Goal: Feedback & Contribution: Contribute content

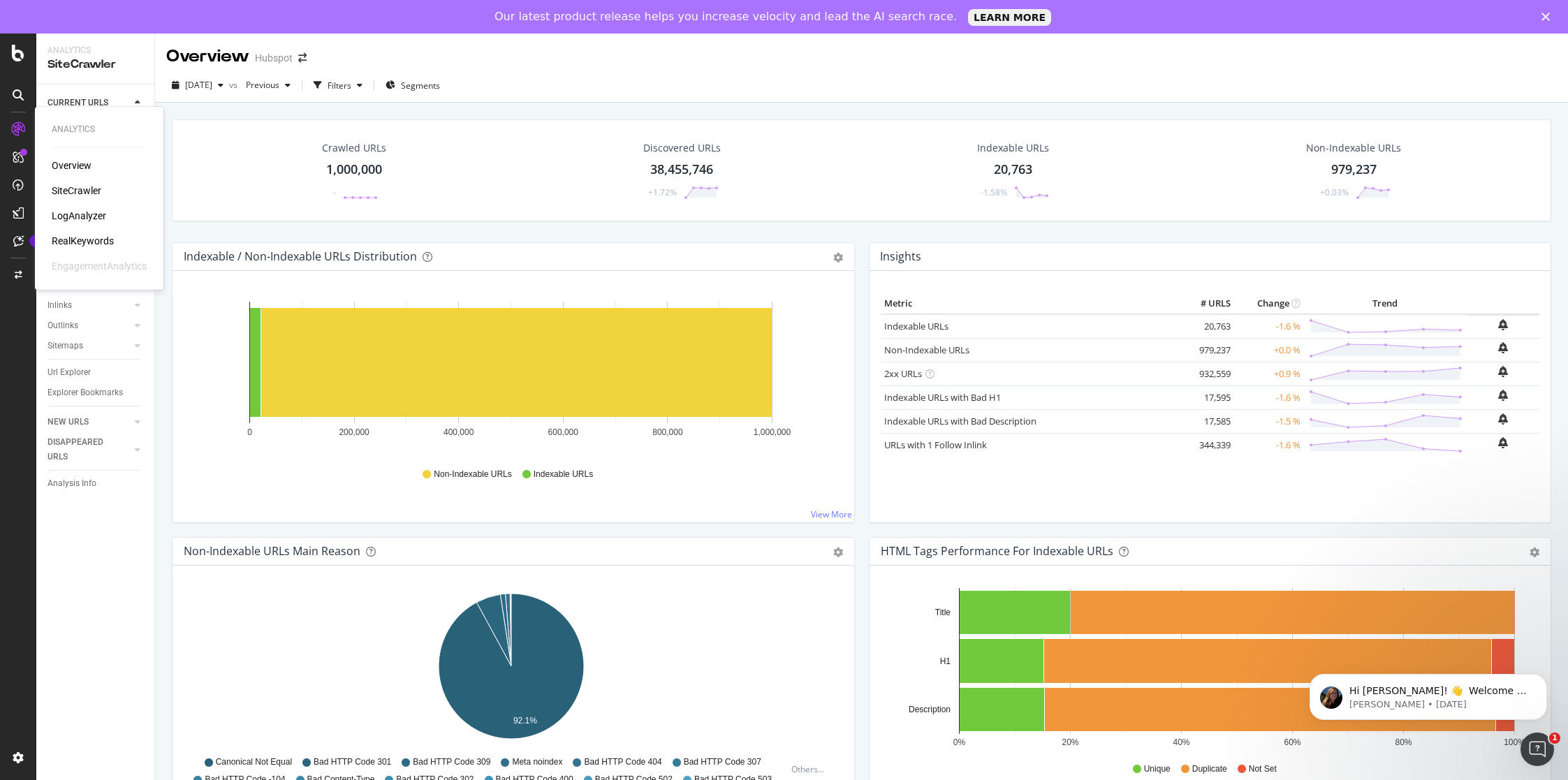
click at [78, 217] on div "LogAnalyzer" at bounding box center [78, 216] width 54 height 14
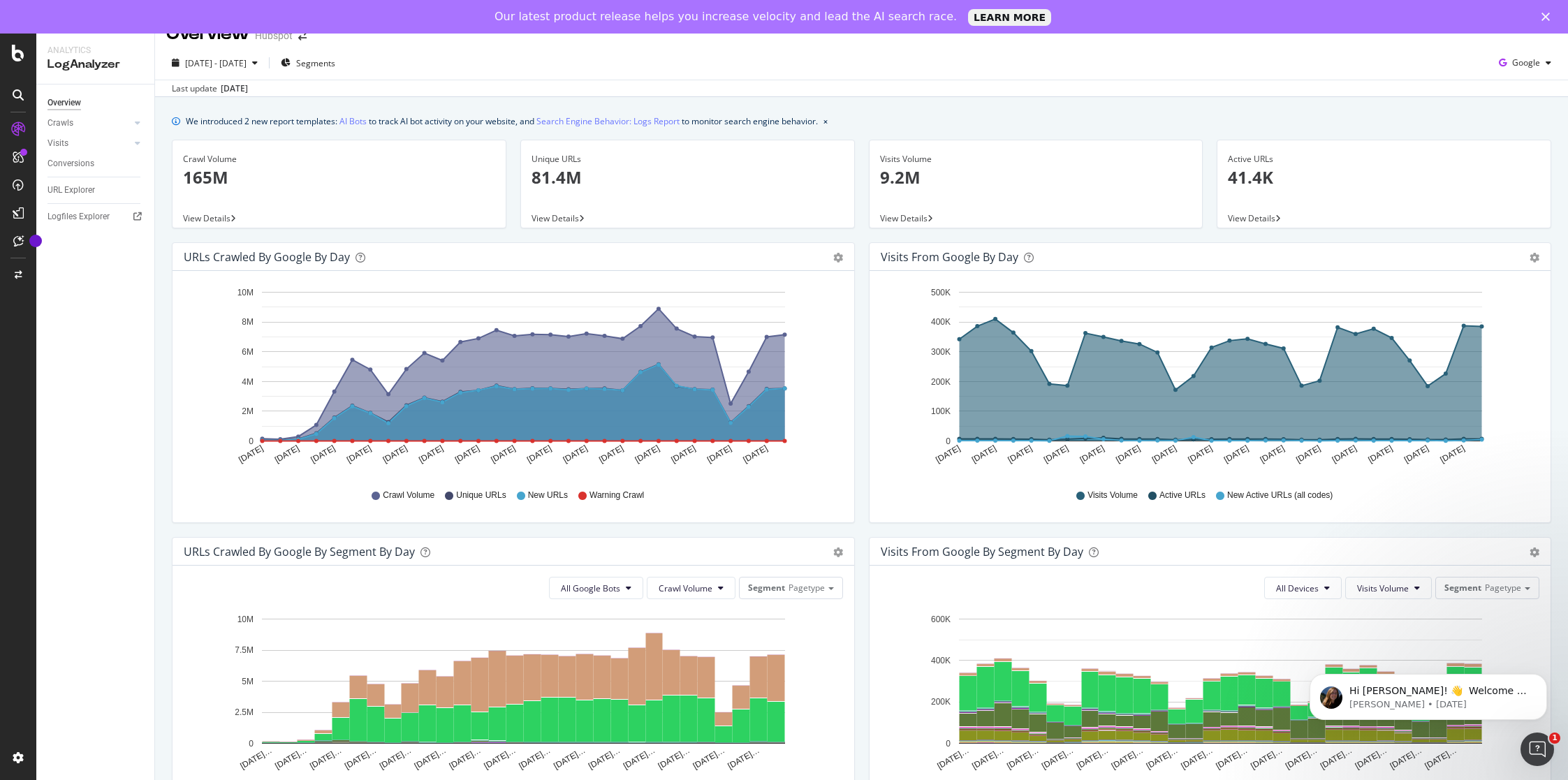
scroll to position [227, 0]
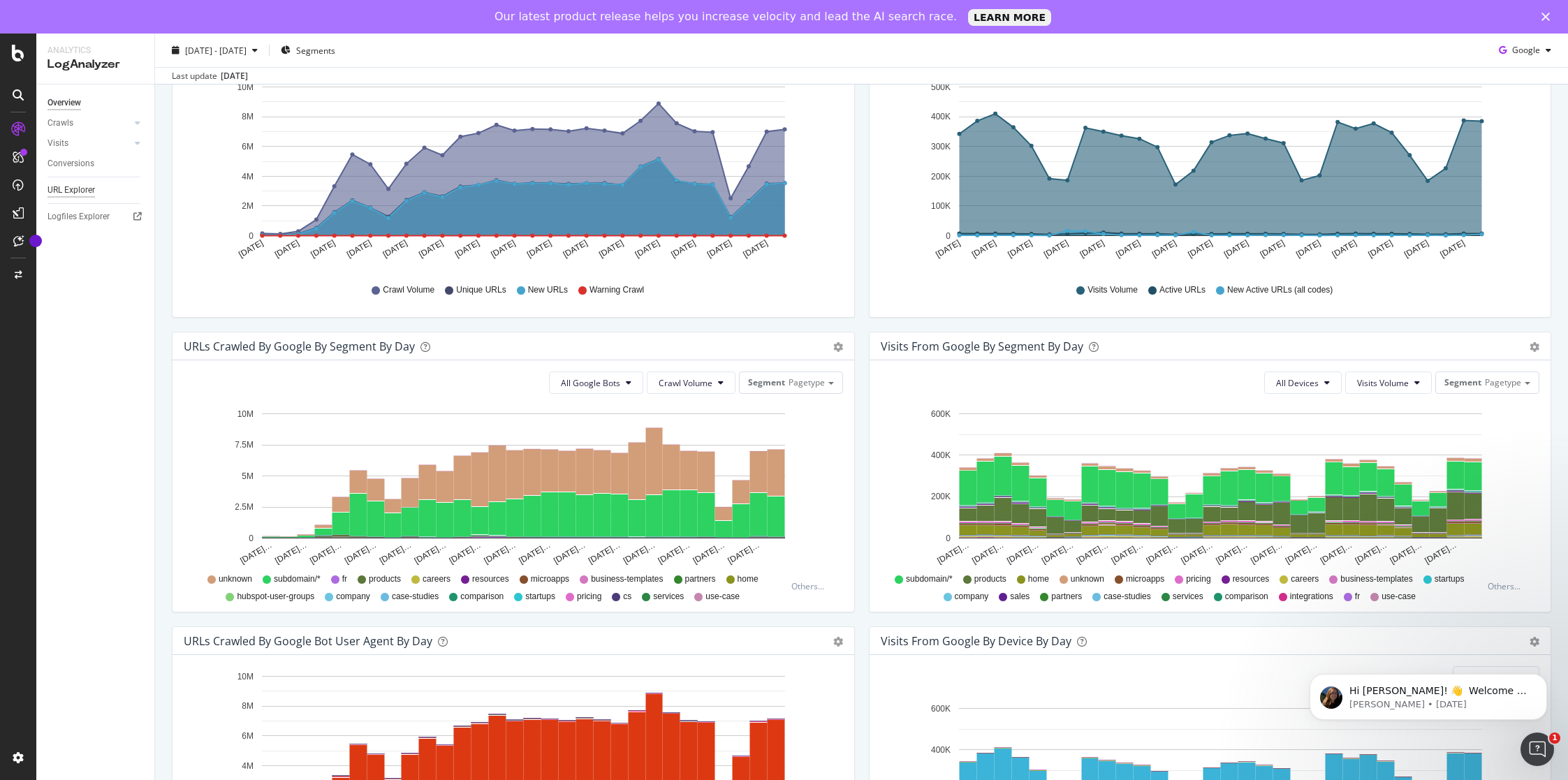
click at [95, 186] on div "URL Explorer" at bounding box center [70, 190] width 47 height 14
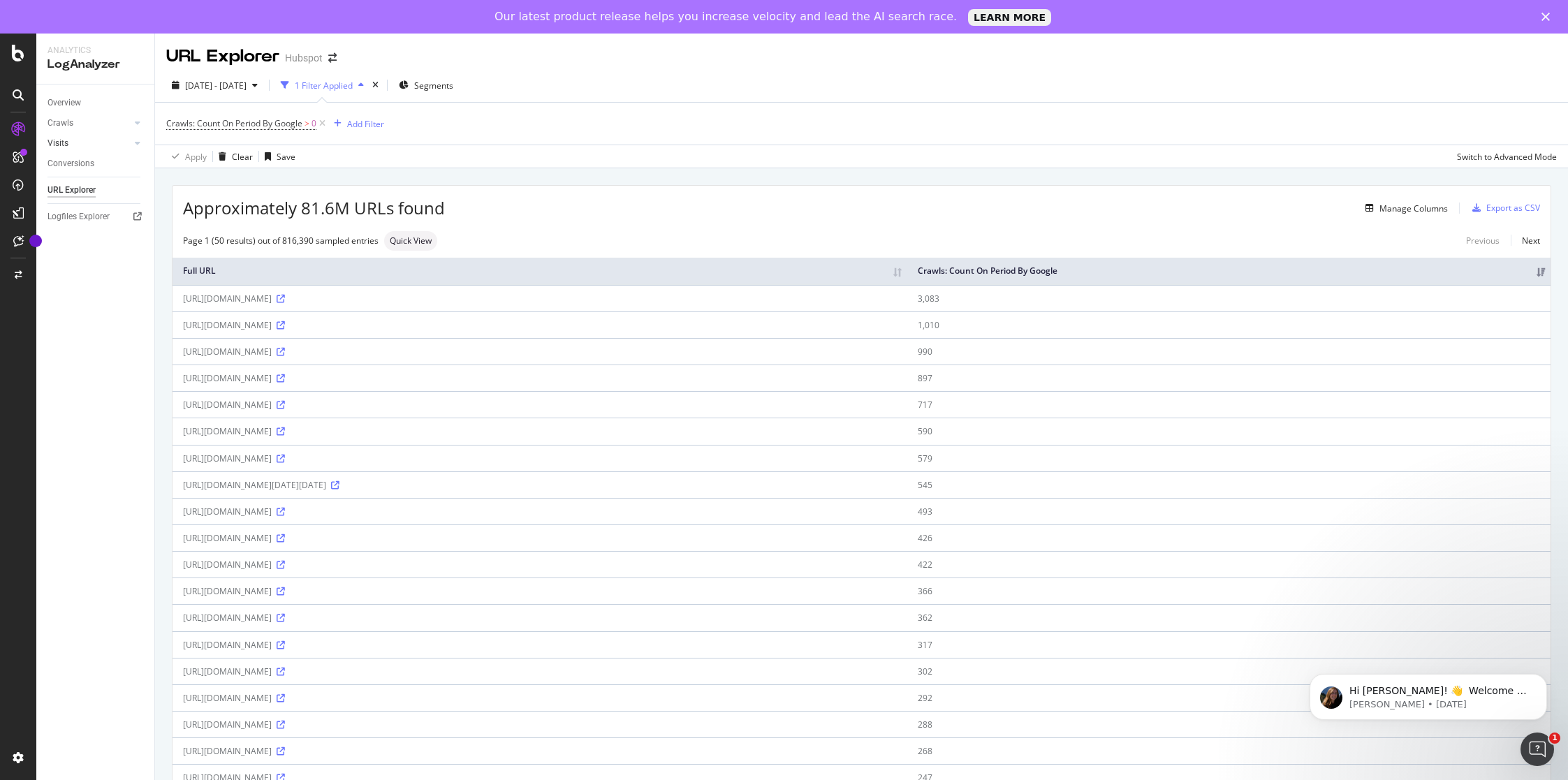
click at [88, 137] on link "Visits" at bounding box center [88, 144] width 83 height 14
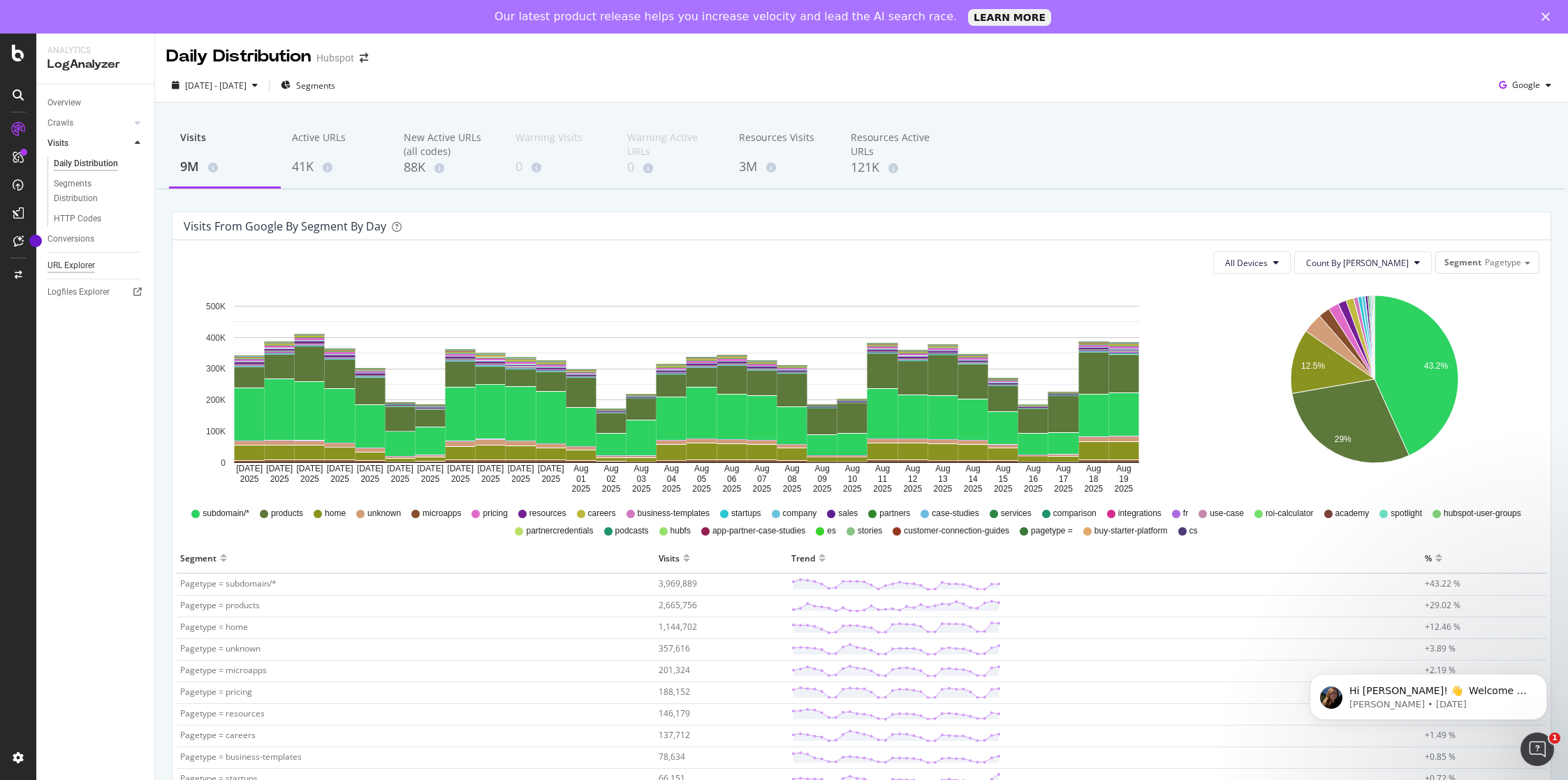
click at [77, 267] on div "URL Explorer" at bounding box center [70, 266] width 47 height 14
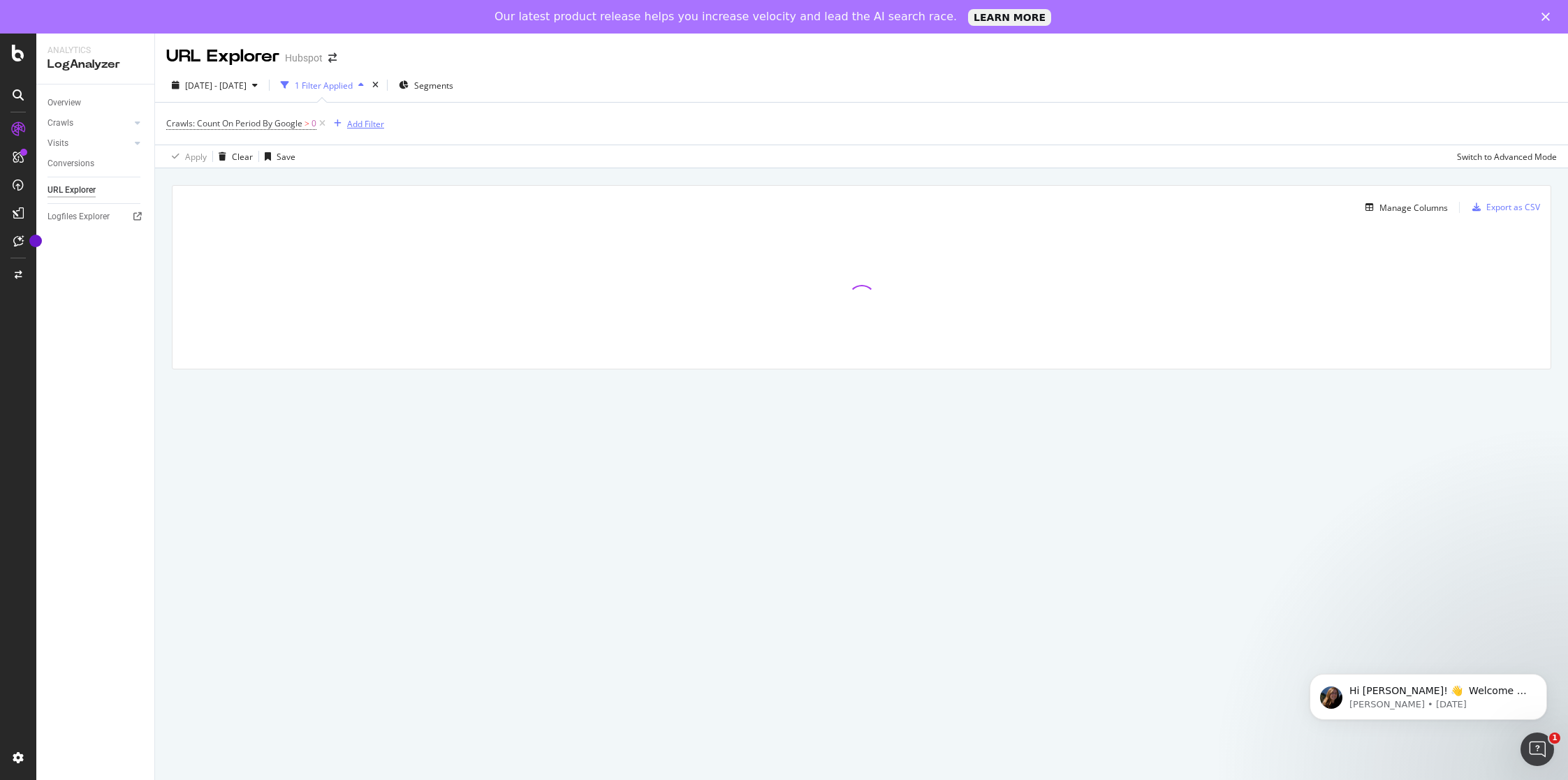
click at [367, 122] on div "Add Filter" at bounding box center [366, 123] width 37 height 12
click at [424, 162] on div "Saved Filters" at bounding box center [433, 159] width 60 height 14
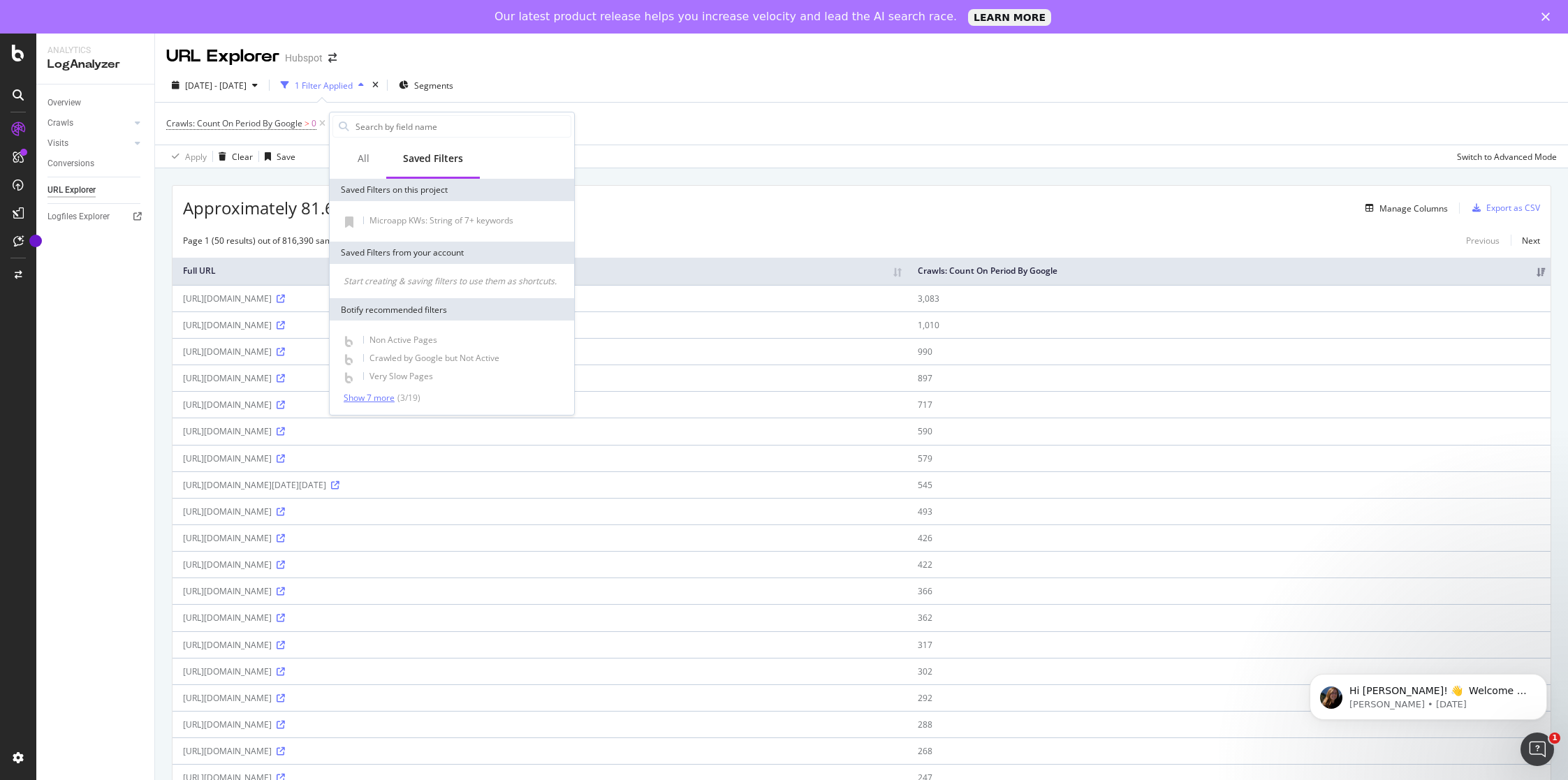
click at [375, 398] on div "Show 7 more" at bounding box center [368, 398] width 51 height 10
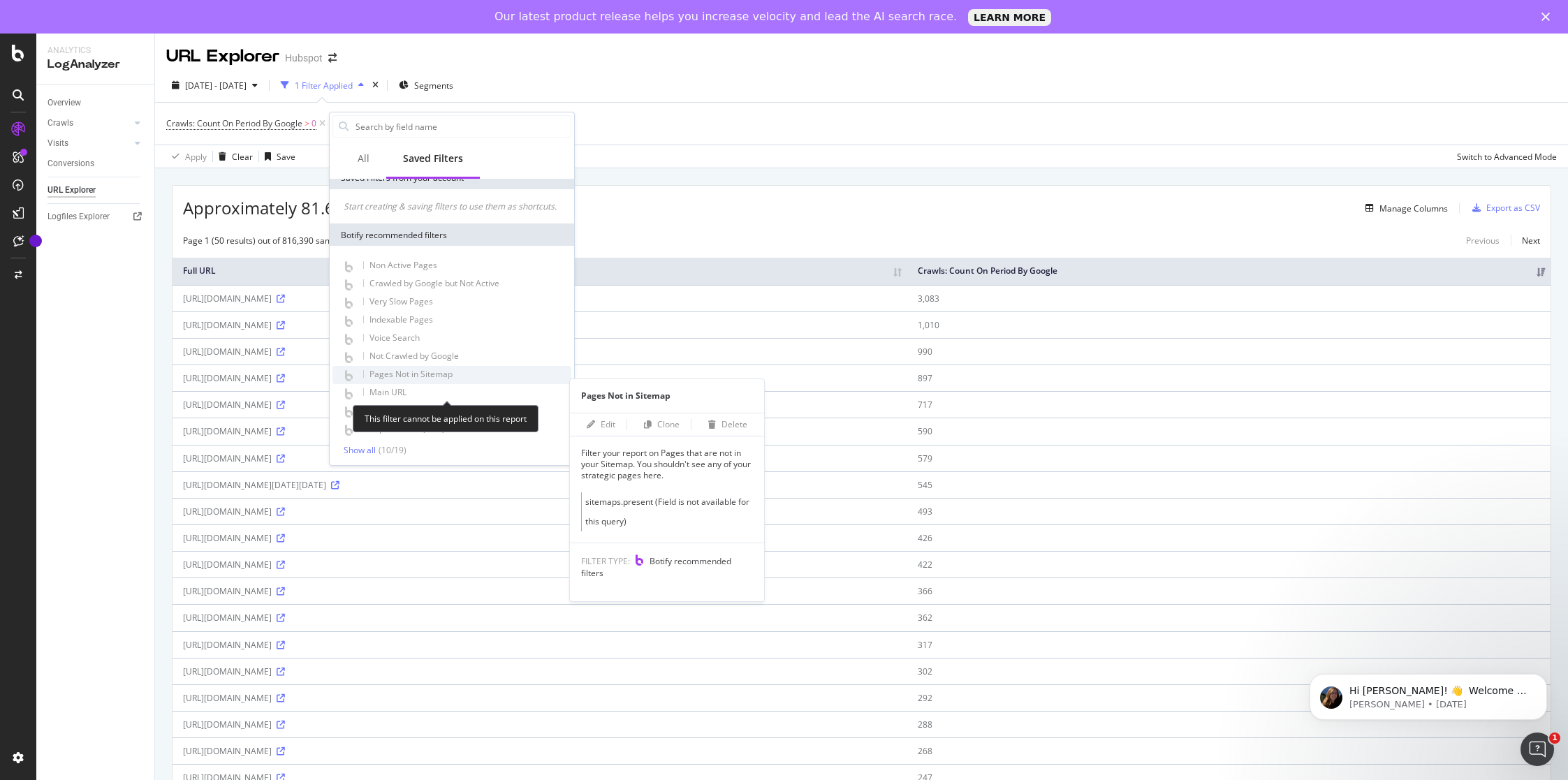
scroll to position [77, 0]
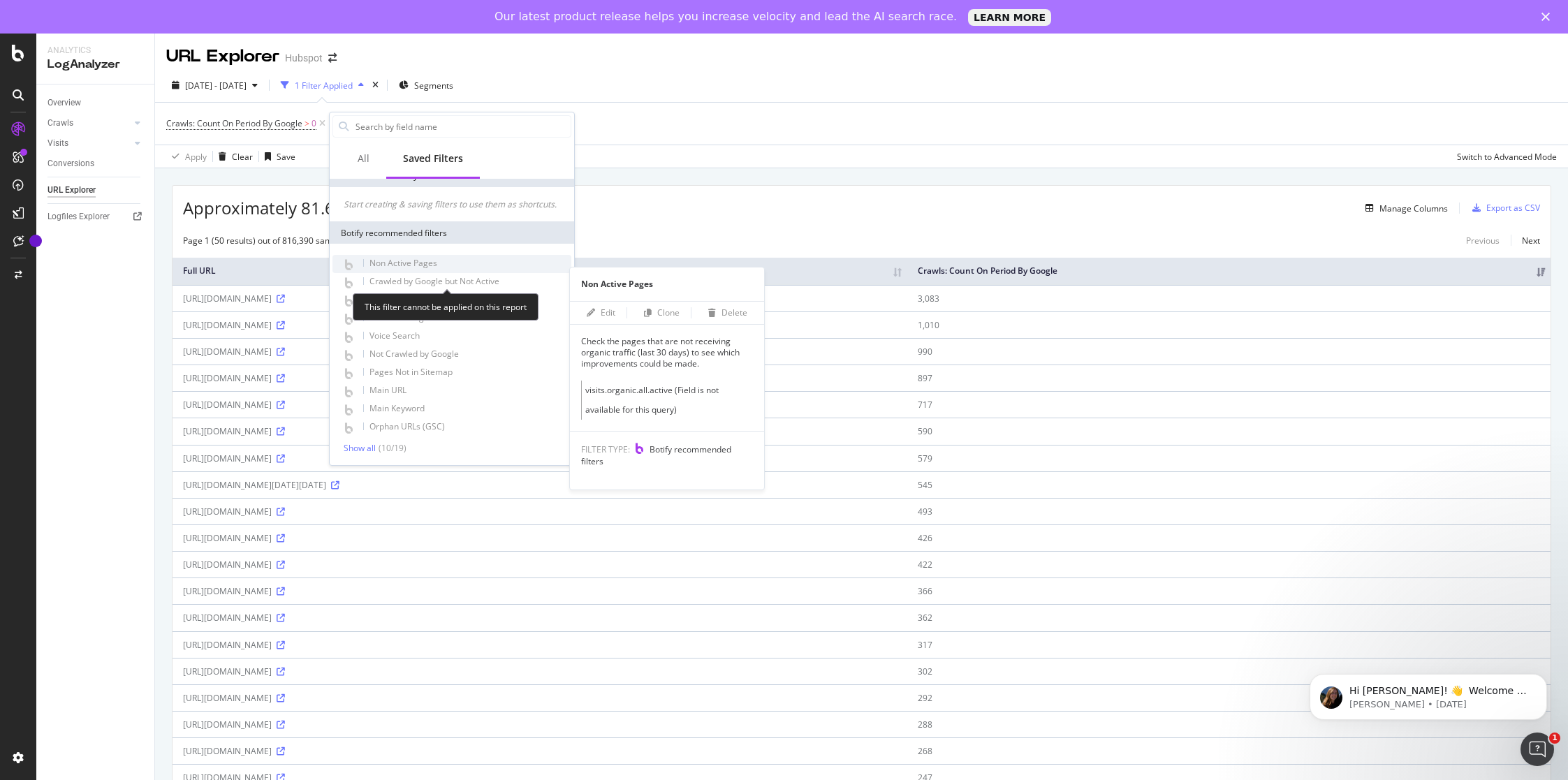
click at [430, 269] on span "Non Active Pages" at bounding box center [403, 262] width 68 height 12
click at [378, 269] on span "Non Active Pages" at bounding box center [403, 262] width 68 height 12
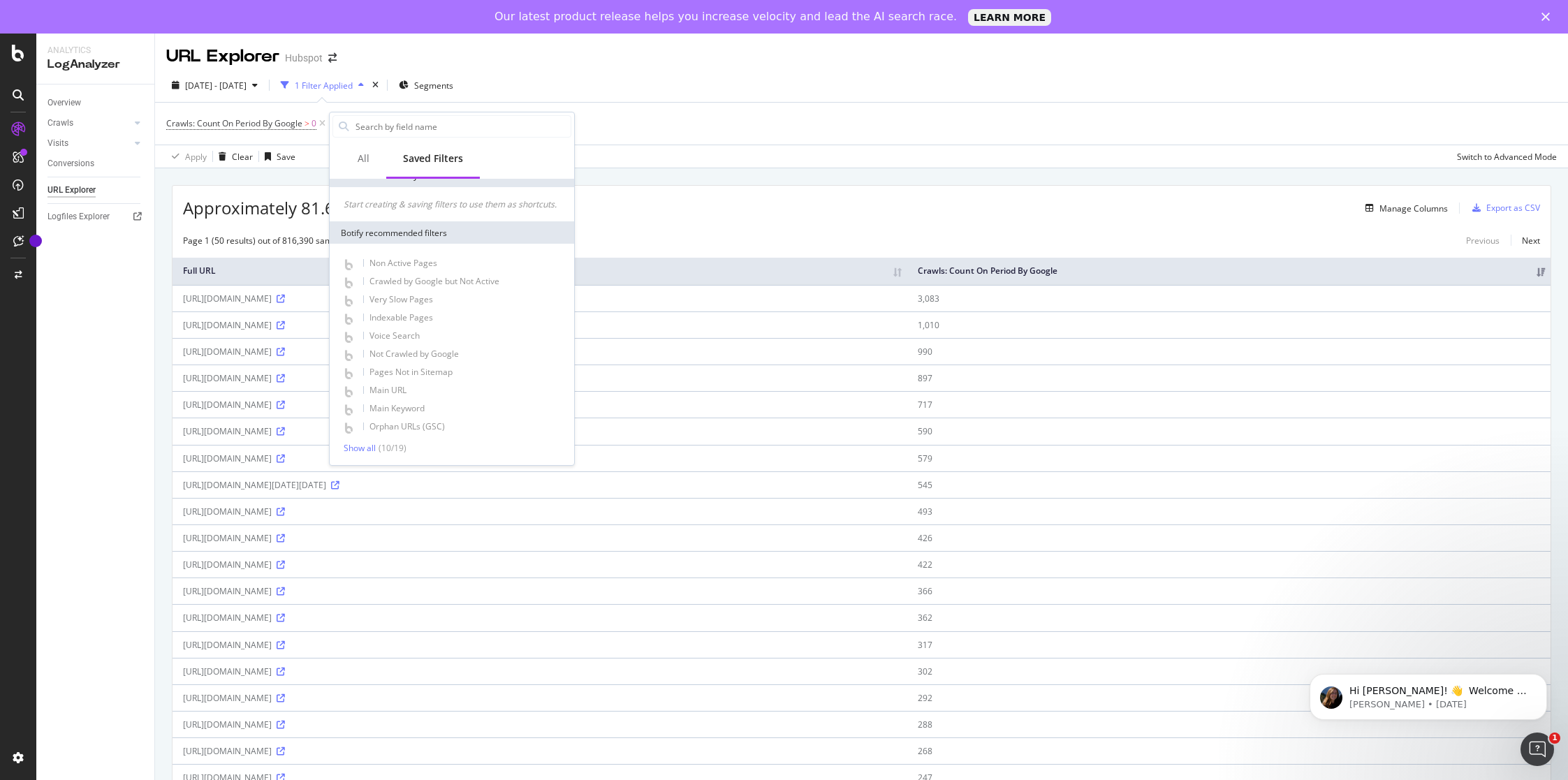
click at [724, 143] on div "Crawls: Count On Period By Google > 0 Add Filter" at bounding box center [861, 123] width 1391 height 42
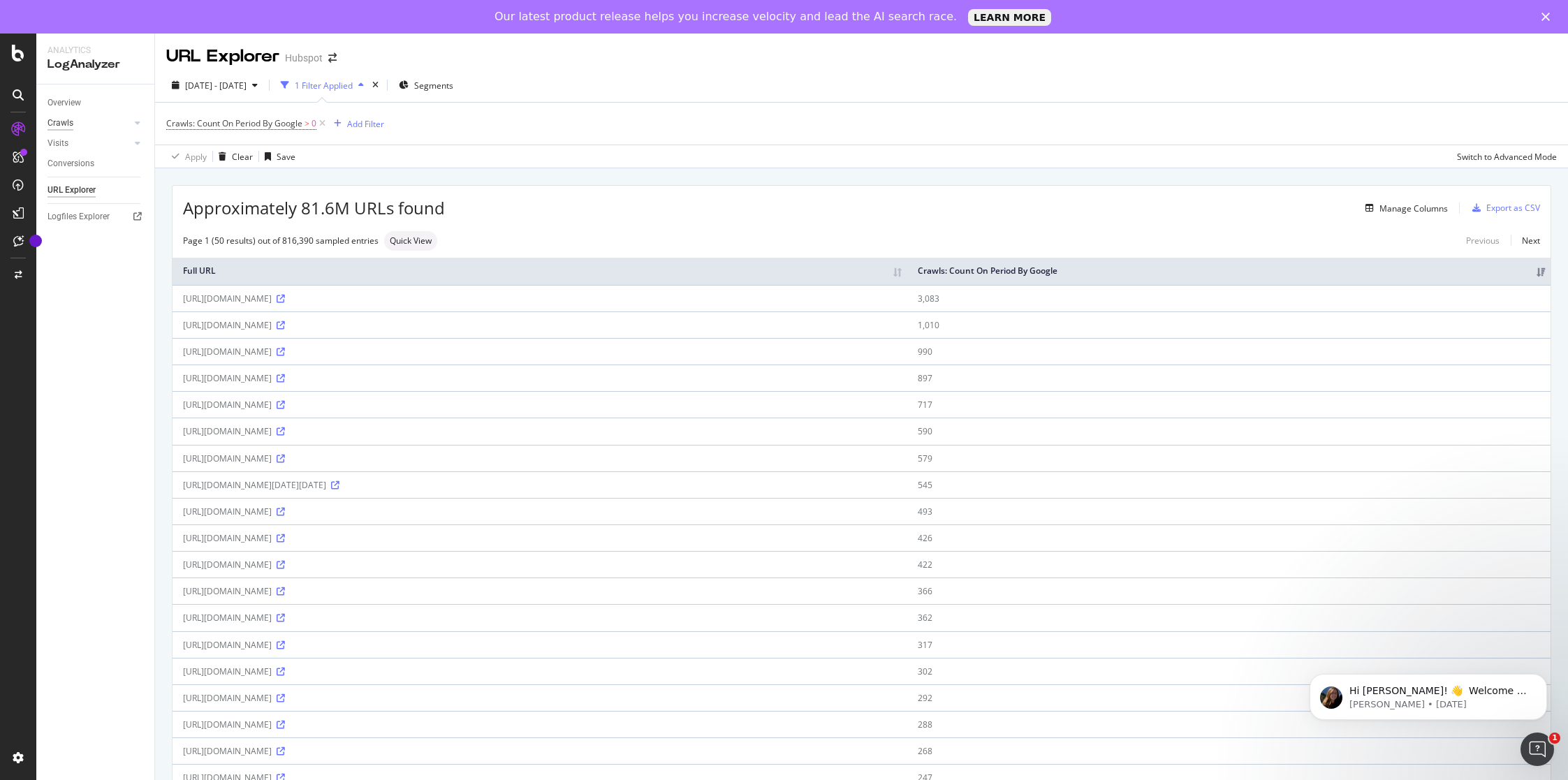
click at [59, 123] on div "Crawls" at bounding box center [60, 123] width 26 height 14
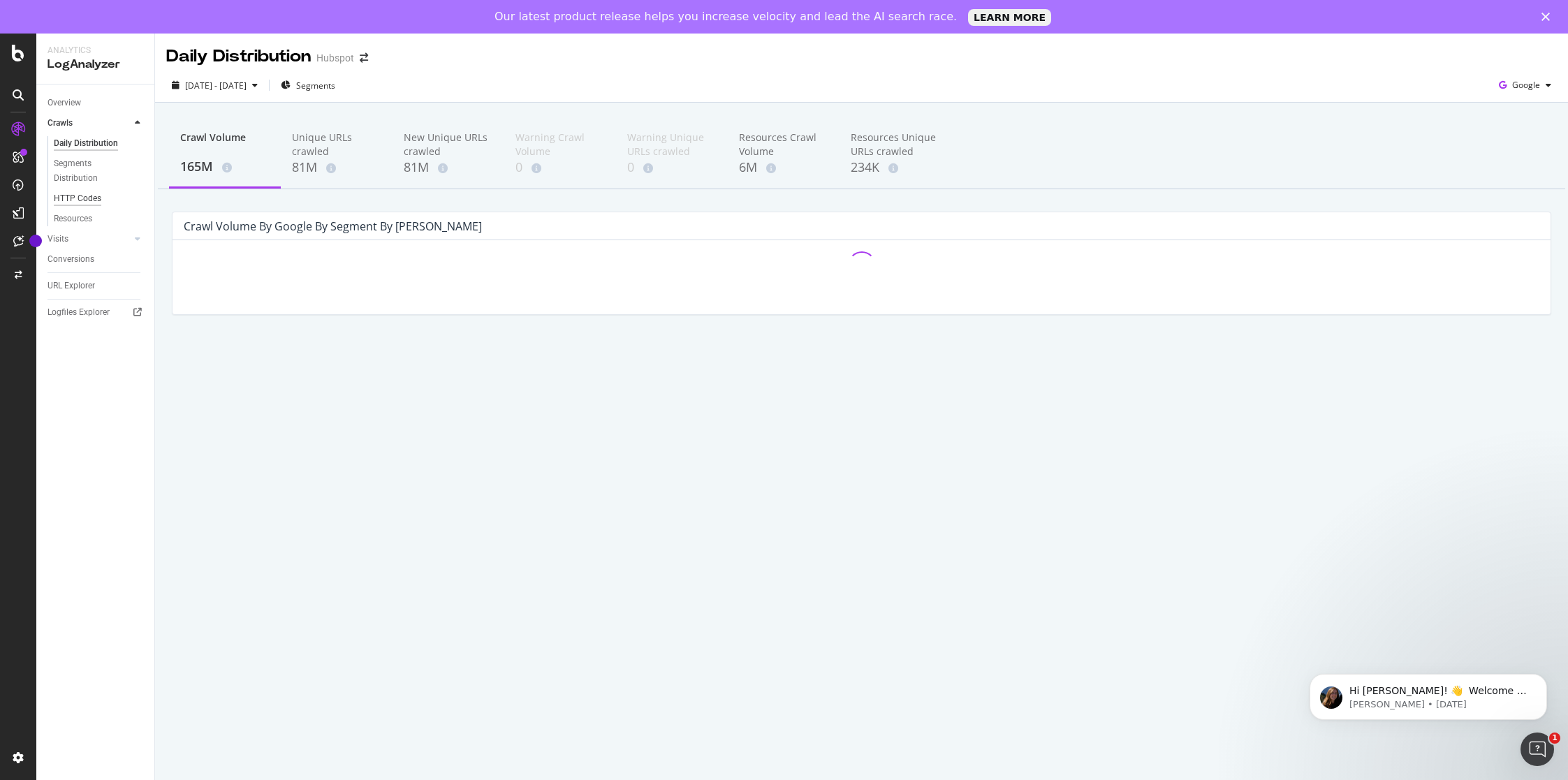
click at [79, 198] on div "HTTP Codes" at bounding box center [77, 199] width 47 height 14
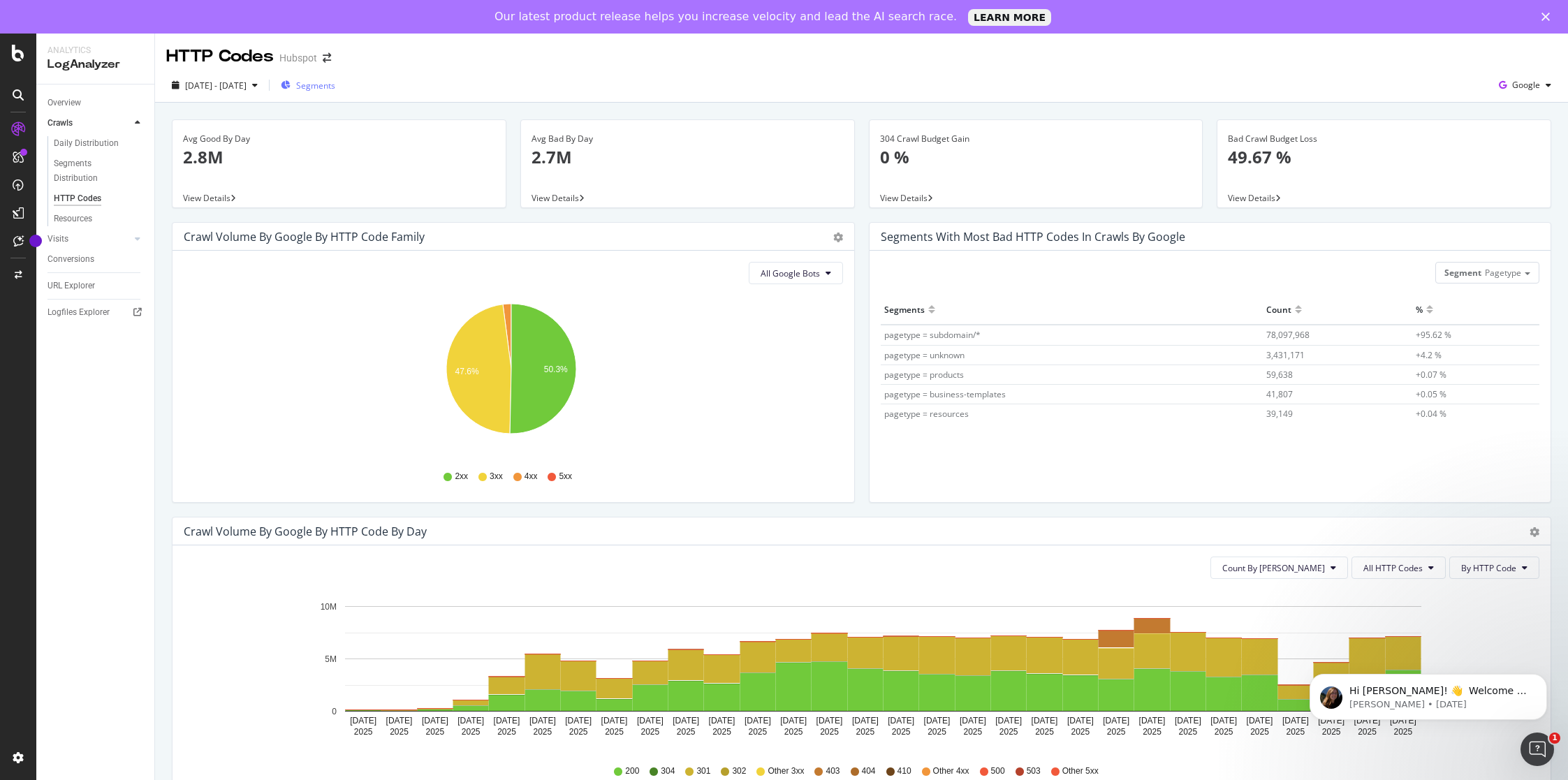
click at [335, 83] on span "Segments" at bounding box center [316, 85] width 39 height 12
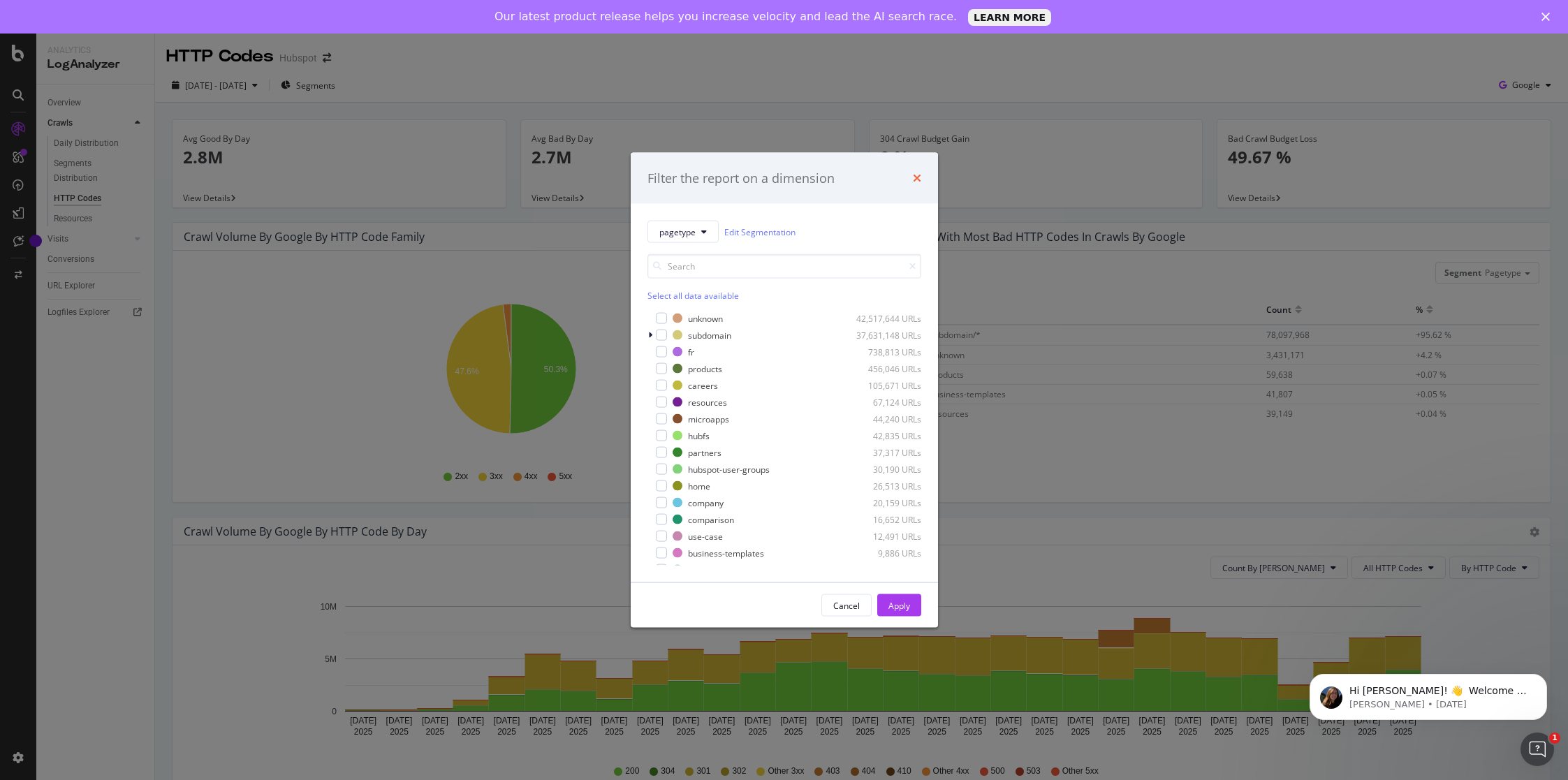
click at [918, 178] on icon "times" at bounding box center [917, 177] width 8 height 12
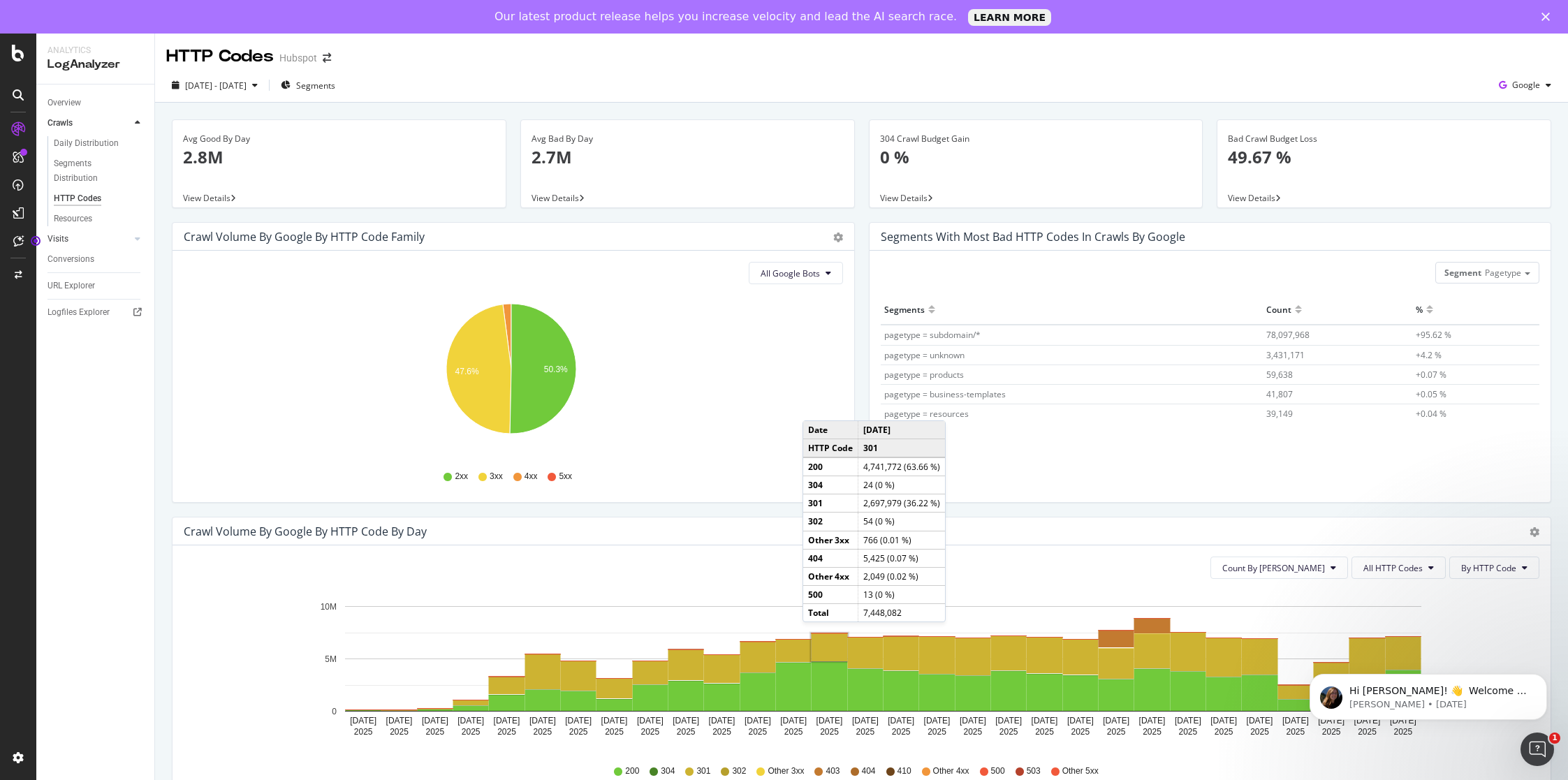
click at [74, 237] on link "Visits" at bounding box center [88, 239] width 83 height 14
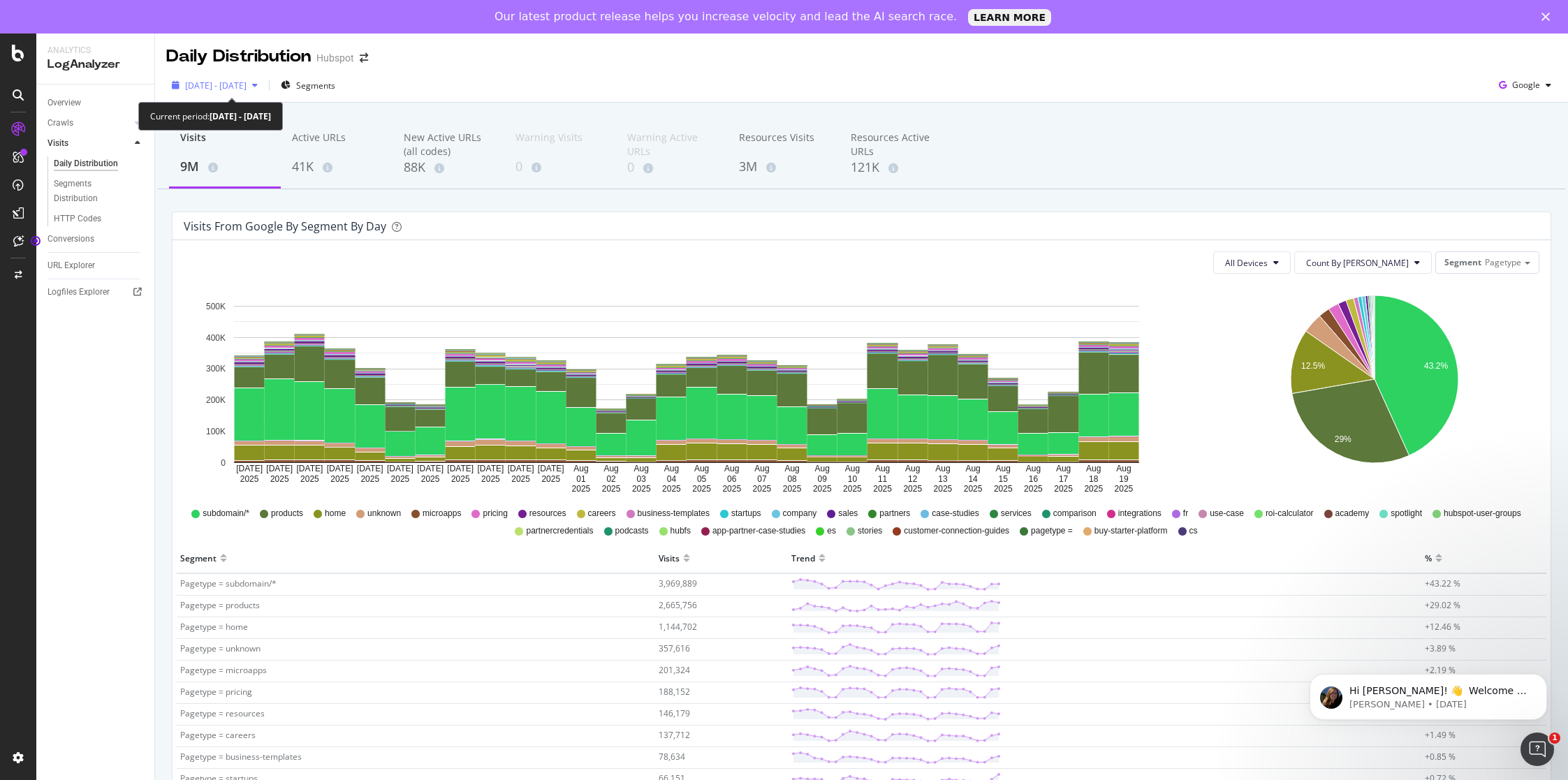
click at [246, 85] on span "[DATE] - [DATE]" at bounding box center [216, 85] width 62 height 12
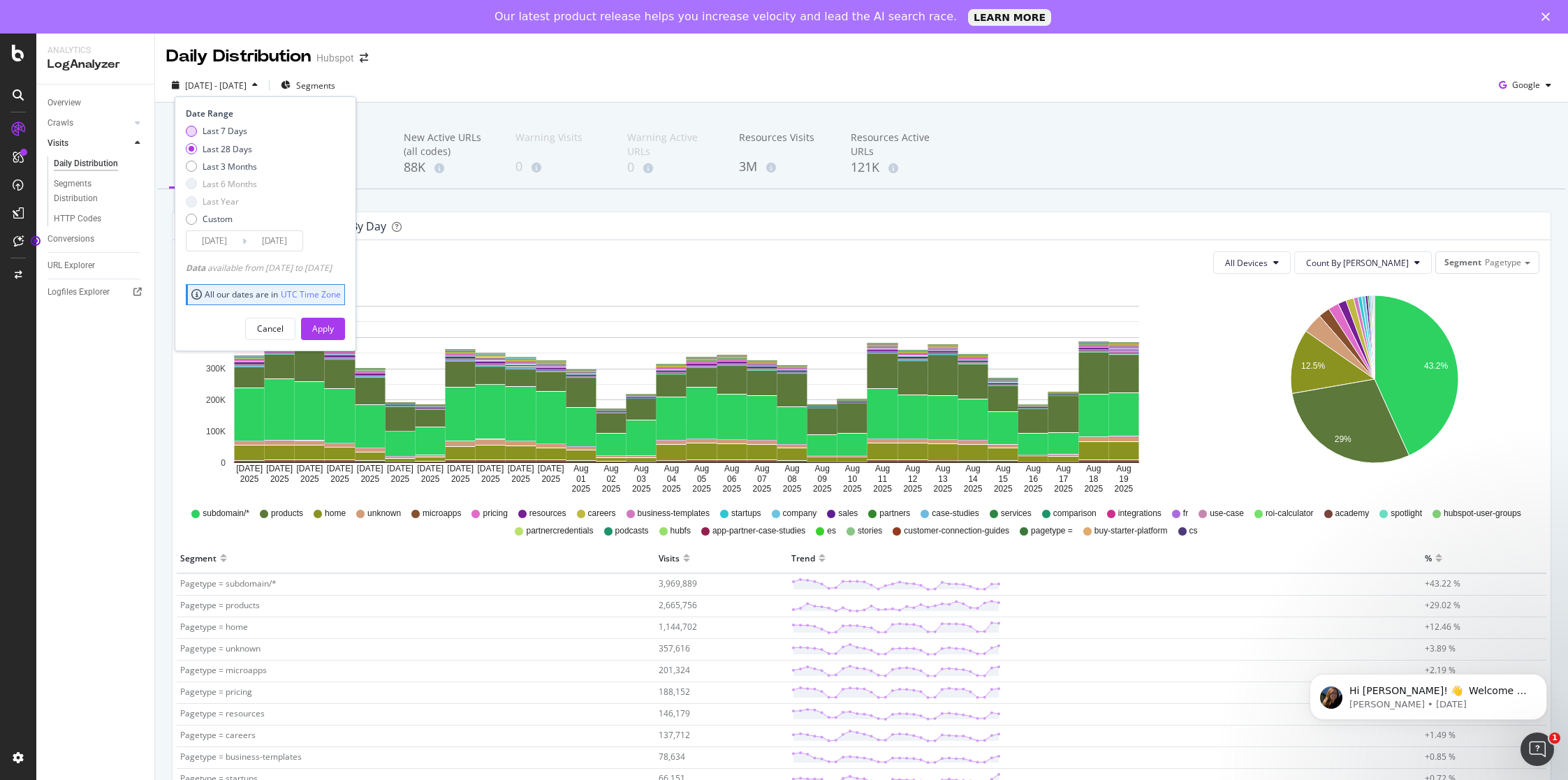
click at [232, 133] on div "Last 7 Days" at bounding box center [225, 130] width 45 height 12
type input "[DATE]"
click at [334, 329] on div "Apply" at bounding box center [323, 328] width 21 height 12
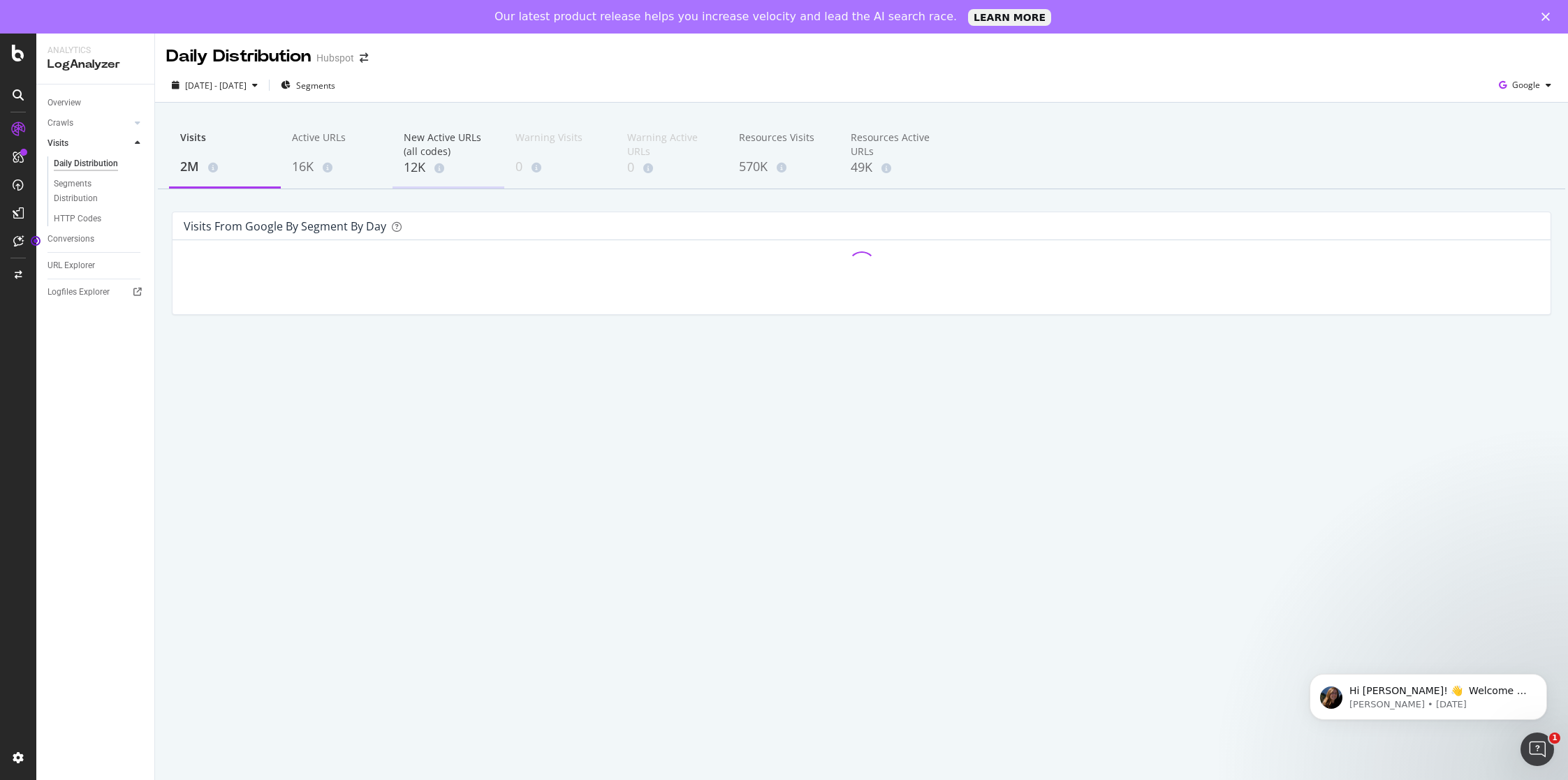
click at [427, 157] on div "New Active URLs (all codes)" at bounding box center [449, 144] width 89 height 28
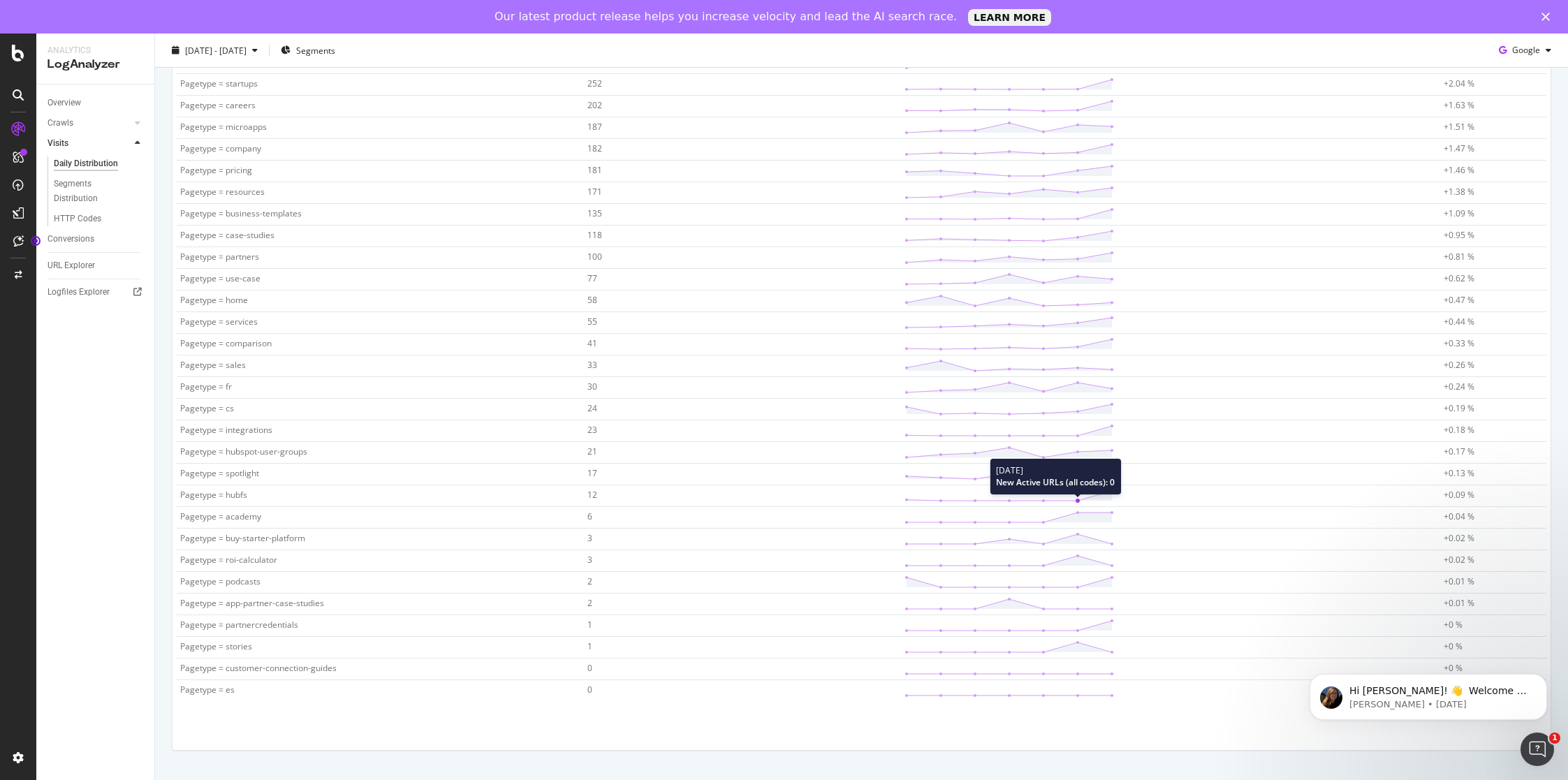
scroll to position [119, 0]
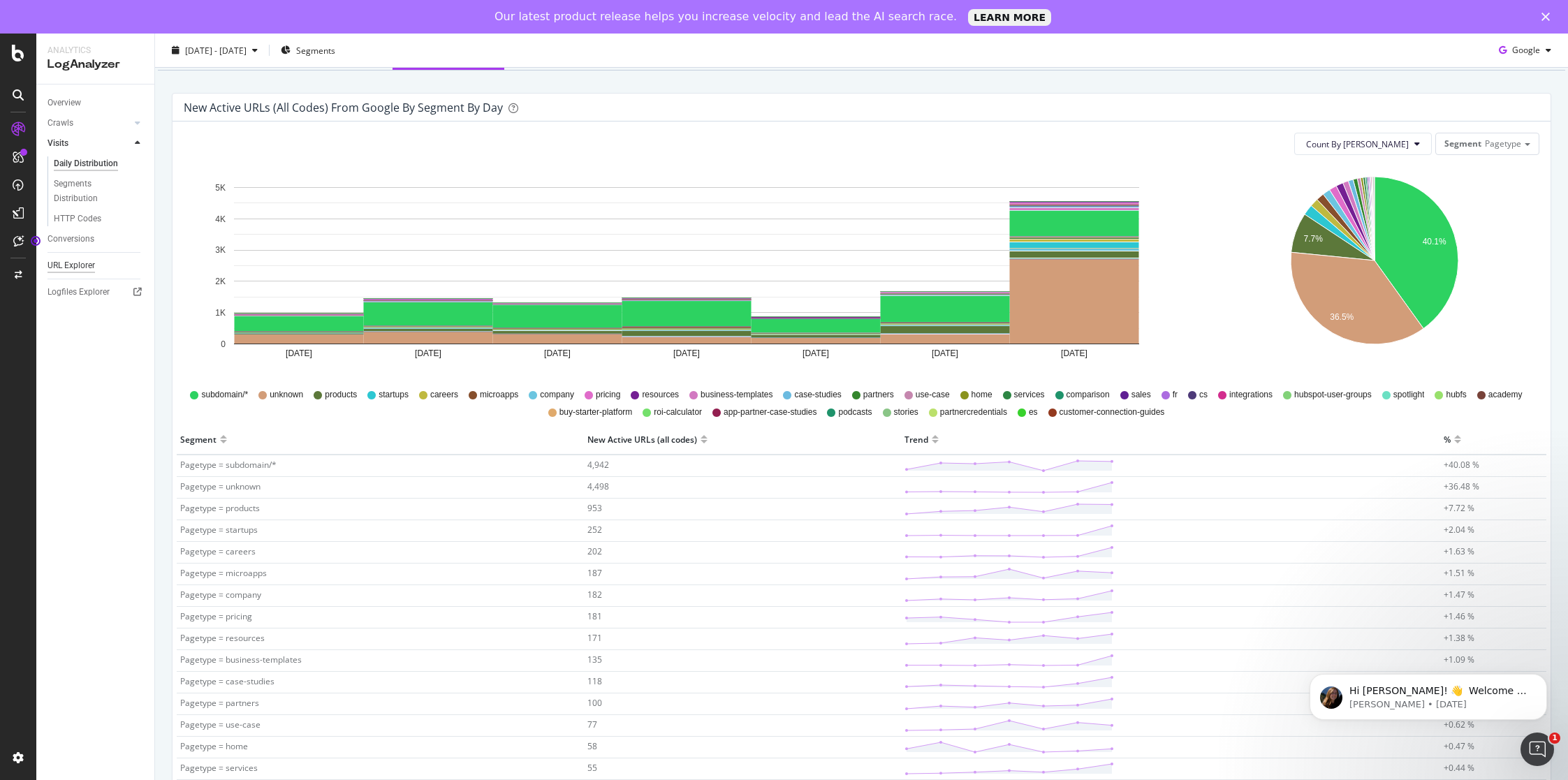
click at [67, 263] on div "URL Explorer" at bounding box center [70, 266] width 47 height 14
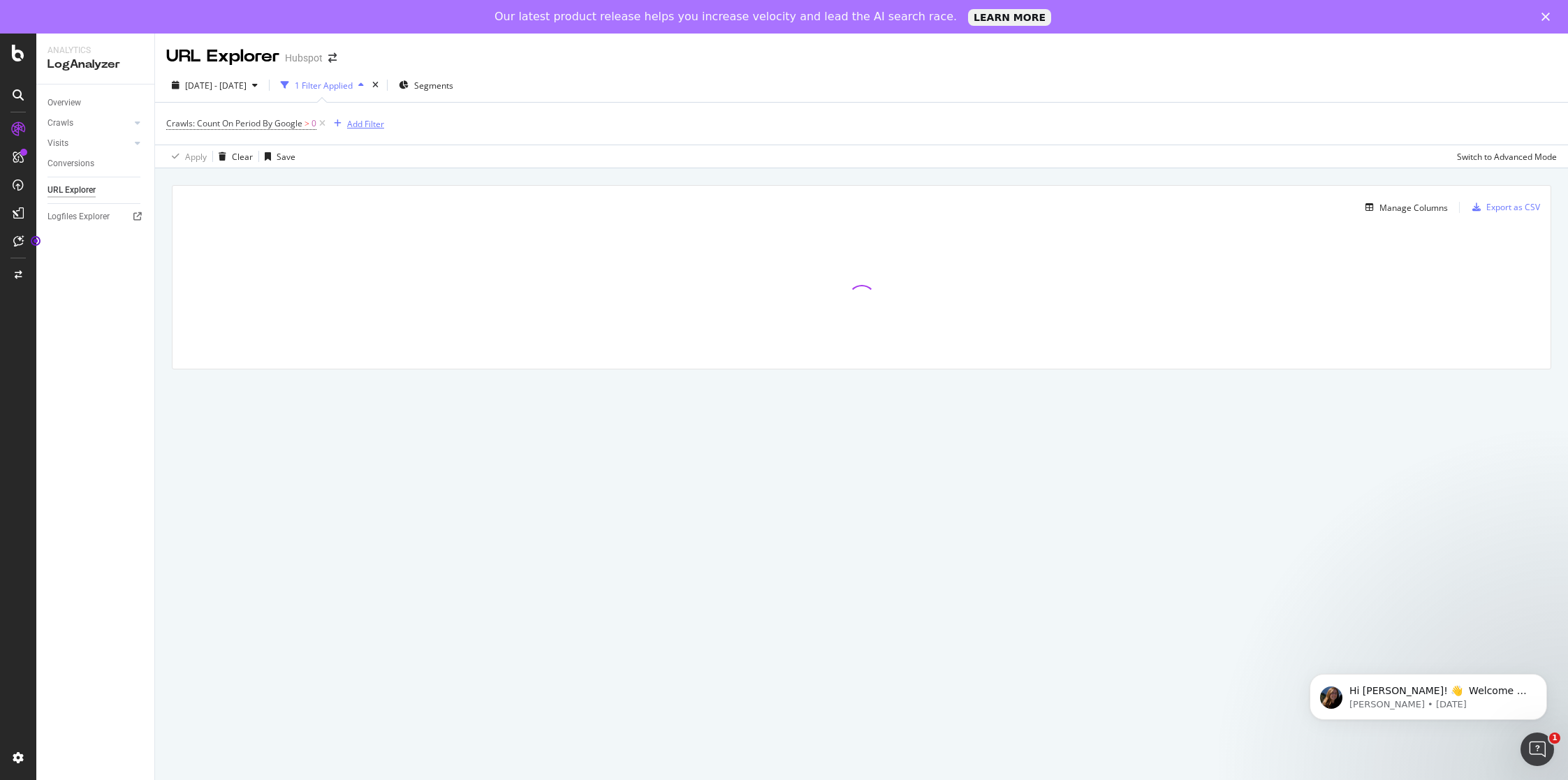
click at [358, 124] on div "Add Filter" at bounding box center [366, 123] width 37 height 12
click at [372, 219] on span "URLs (Logs)" at bounding box center [372, 221] width 45 height 12
click at [367, 240] on span "URL Scheme" at bounding box center [382, 241] width 49 height 12
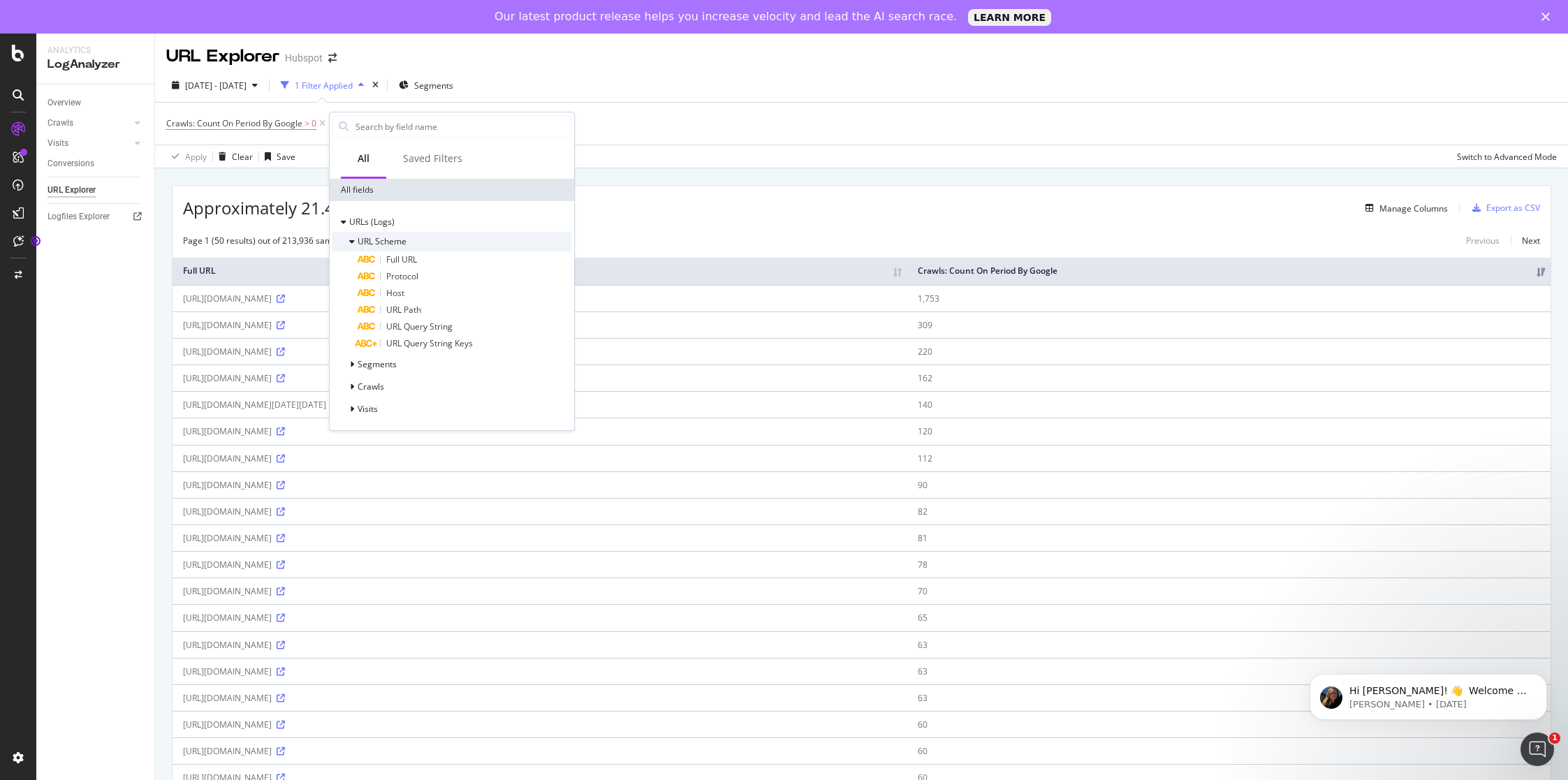
click at [367, 237] on span "URL Scheme" at bounding box center [382, 241] width 49 height 12
click at [392, 264] on span "Segments" at bounding box center [377, 263] width 39 height 12
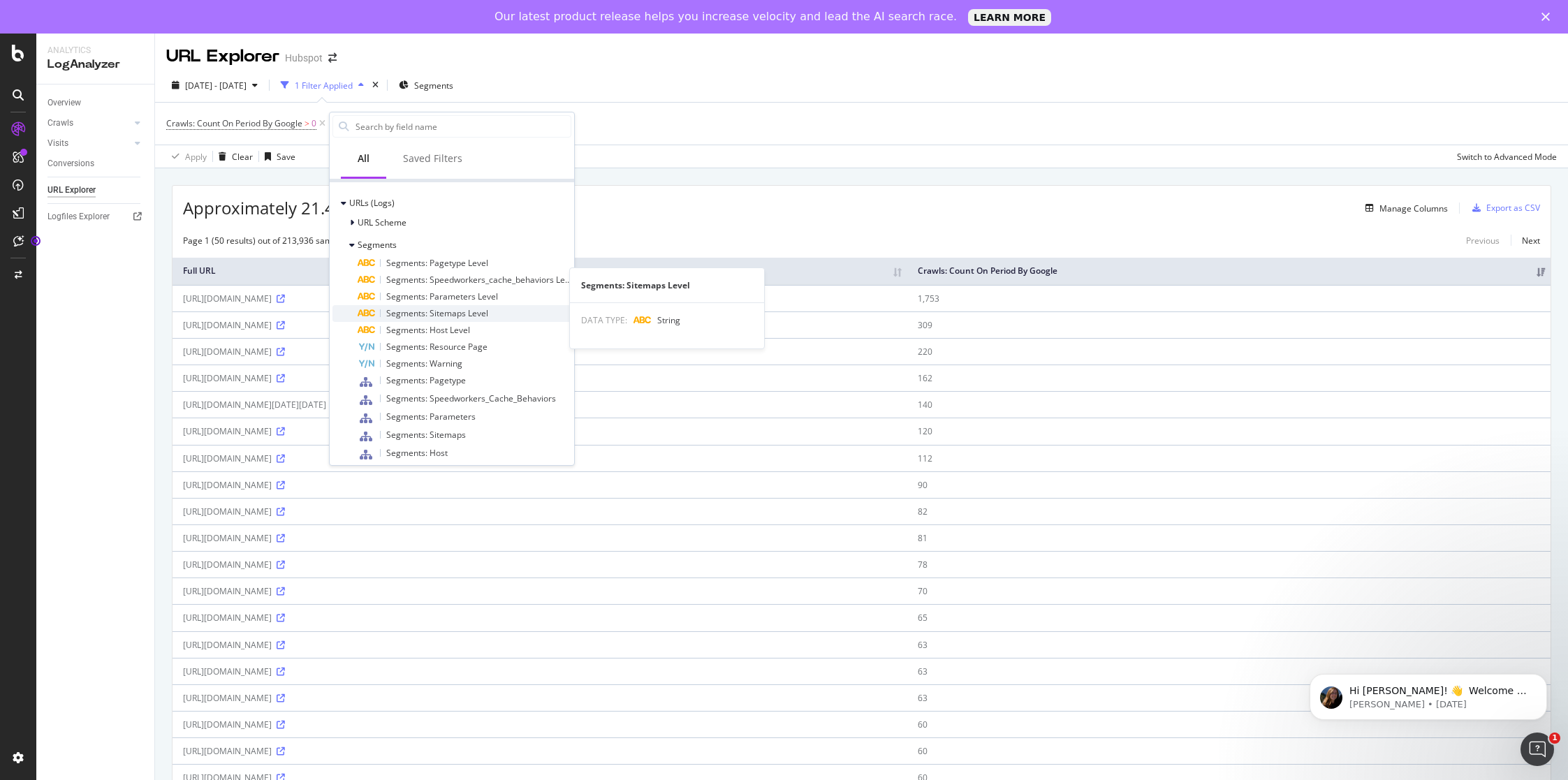
scroll to position [72, 0]
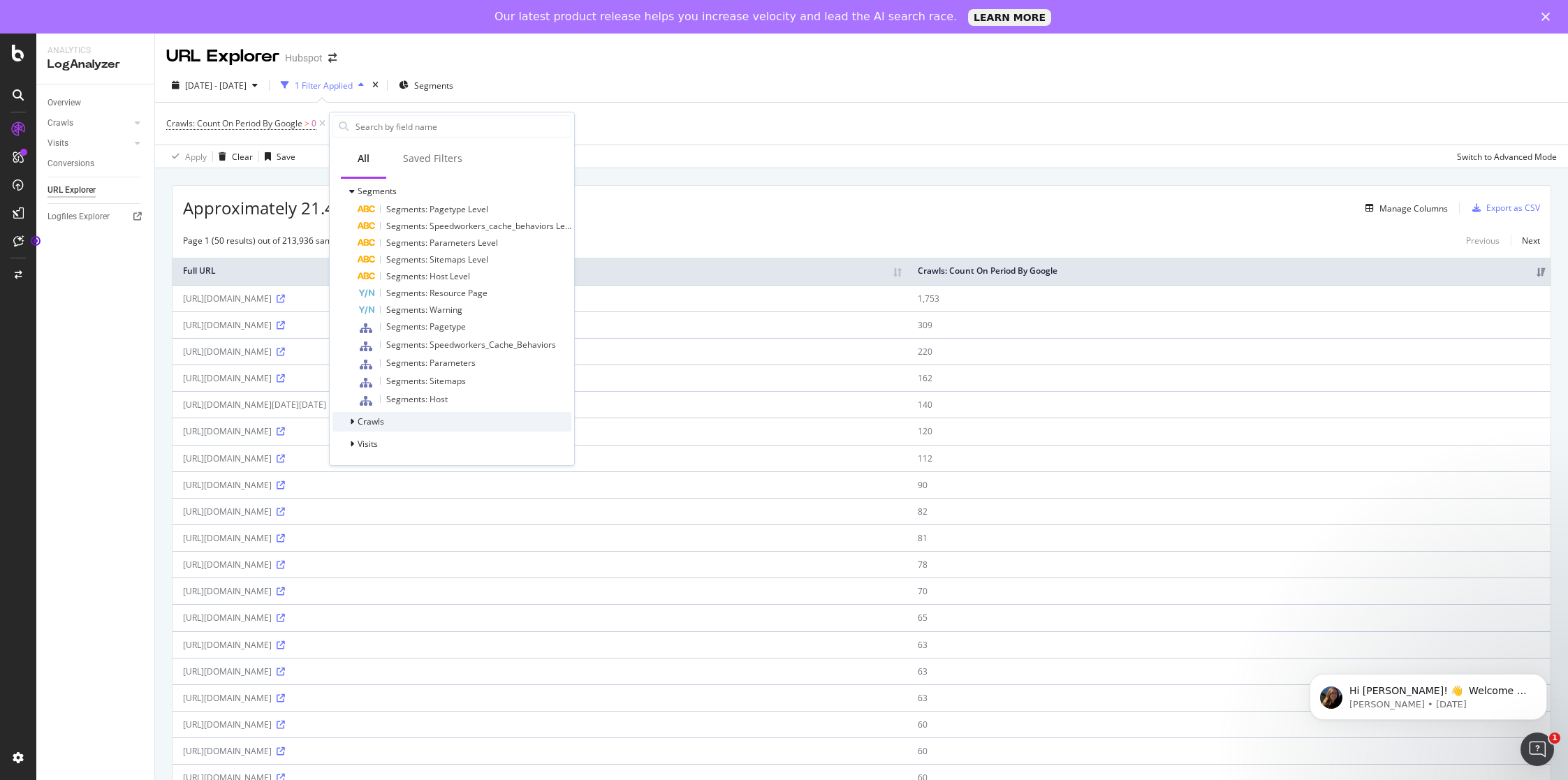
click at [386, 417] on div "Crawls" at bounding box center [452, 422] width 239 height 20
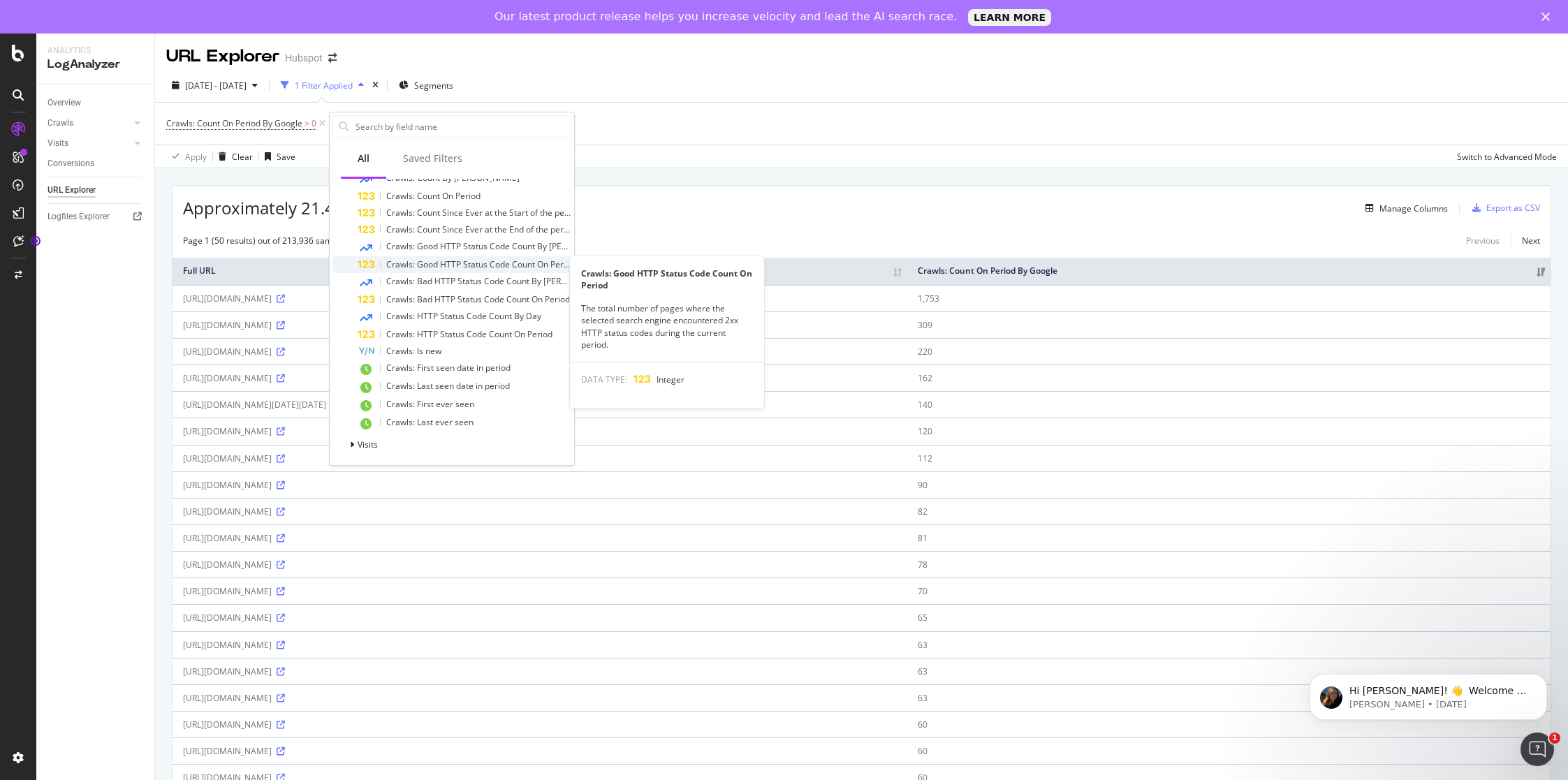
scroll to position [335, 0]
click at [369, 443] on span "Visits" at bounding box center [367, 443] width 21 height 12
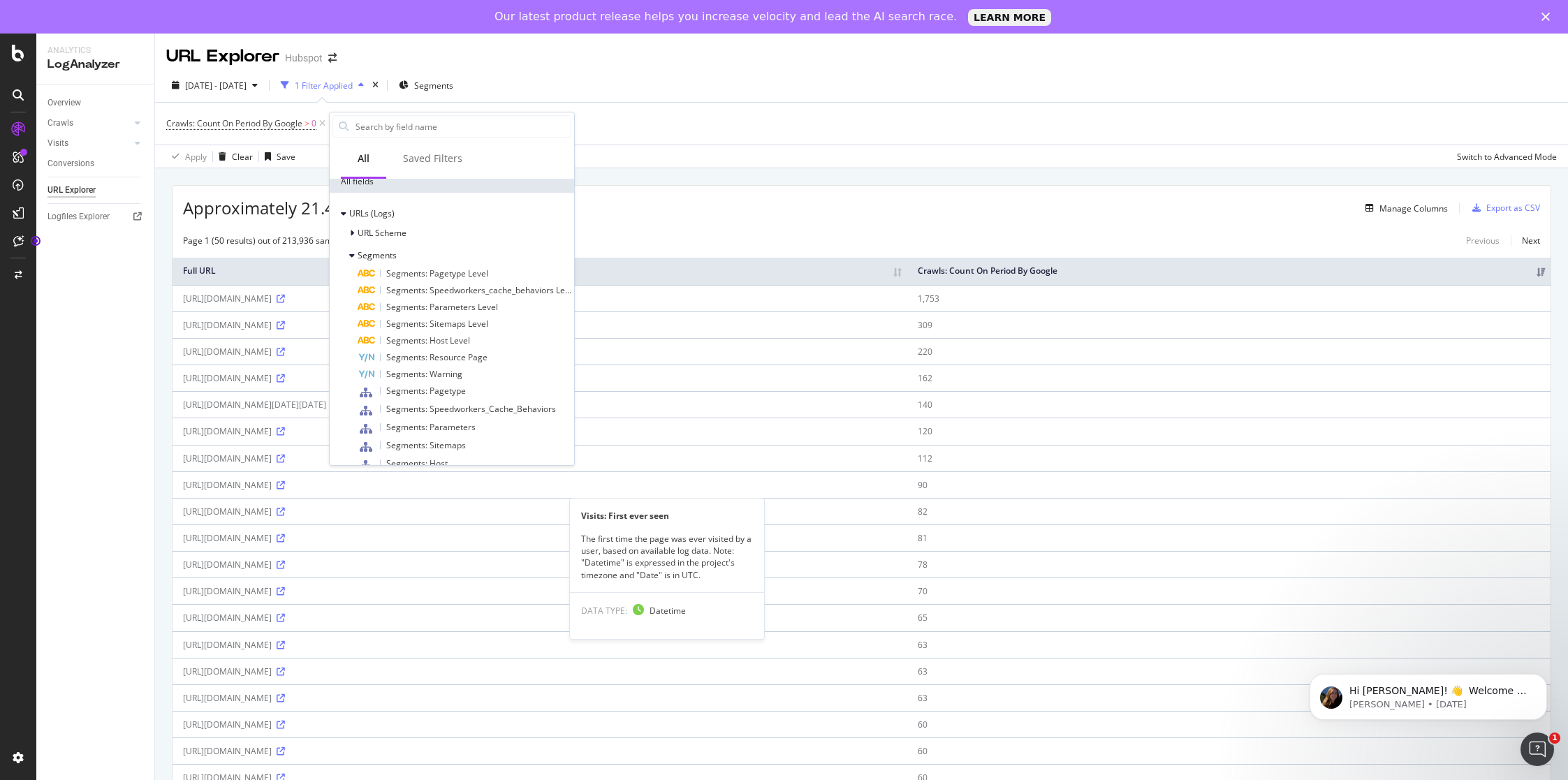
scroll to position [0, 0]
click at [18, 96] on icon at bounding box center [18, 94] width 12 height 12
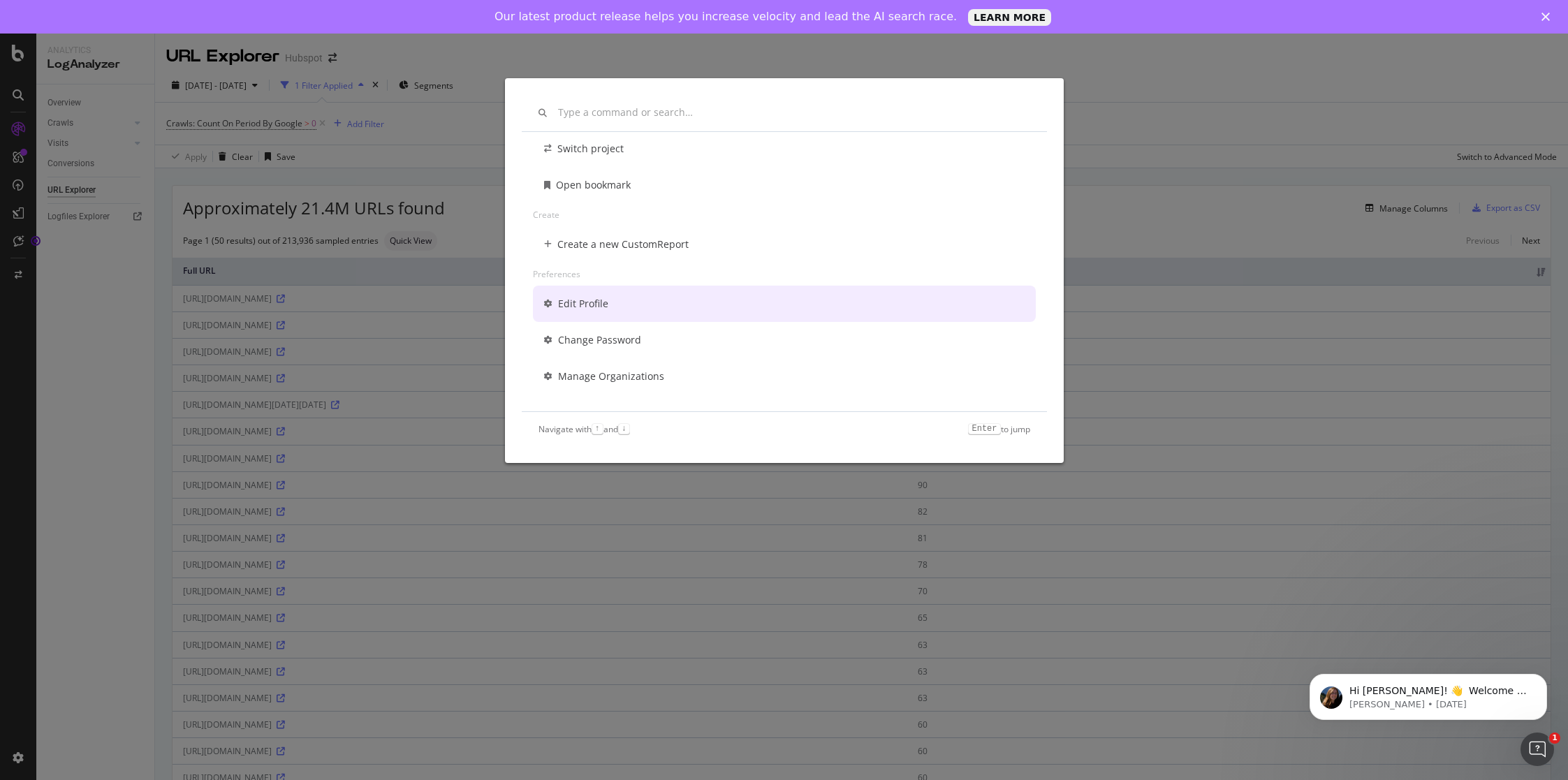
scroll to position [99, 0]
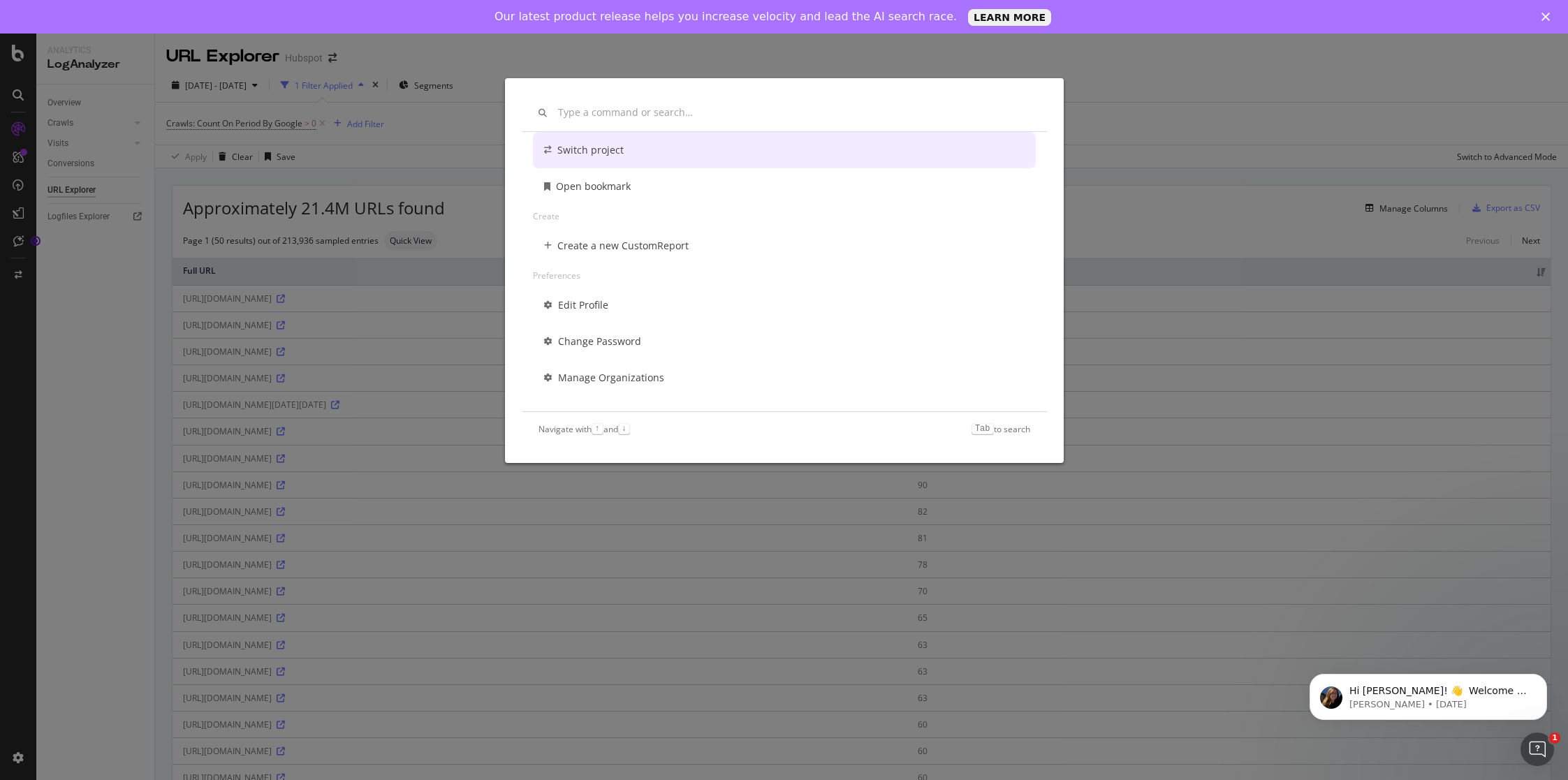
click at [1175, 109] on div "Other Switch project Open bookmark Create Create a new CustomReport Preferences…" at bounding box center [784, 390] width 1568 height 780
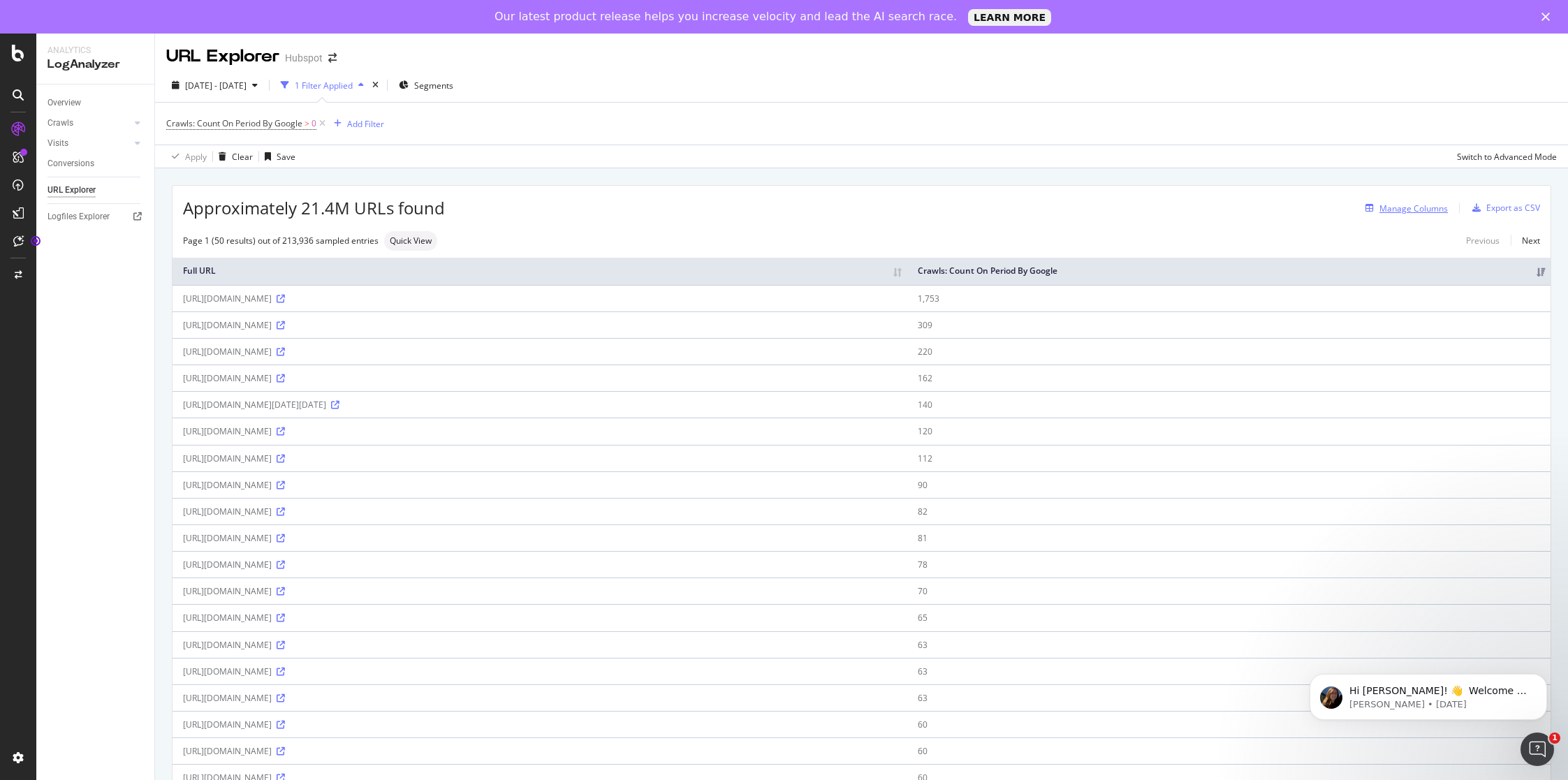
click at [1394, 207] on div "Manage Columns" at bounding box center [1414, 208] width 69 height 12
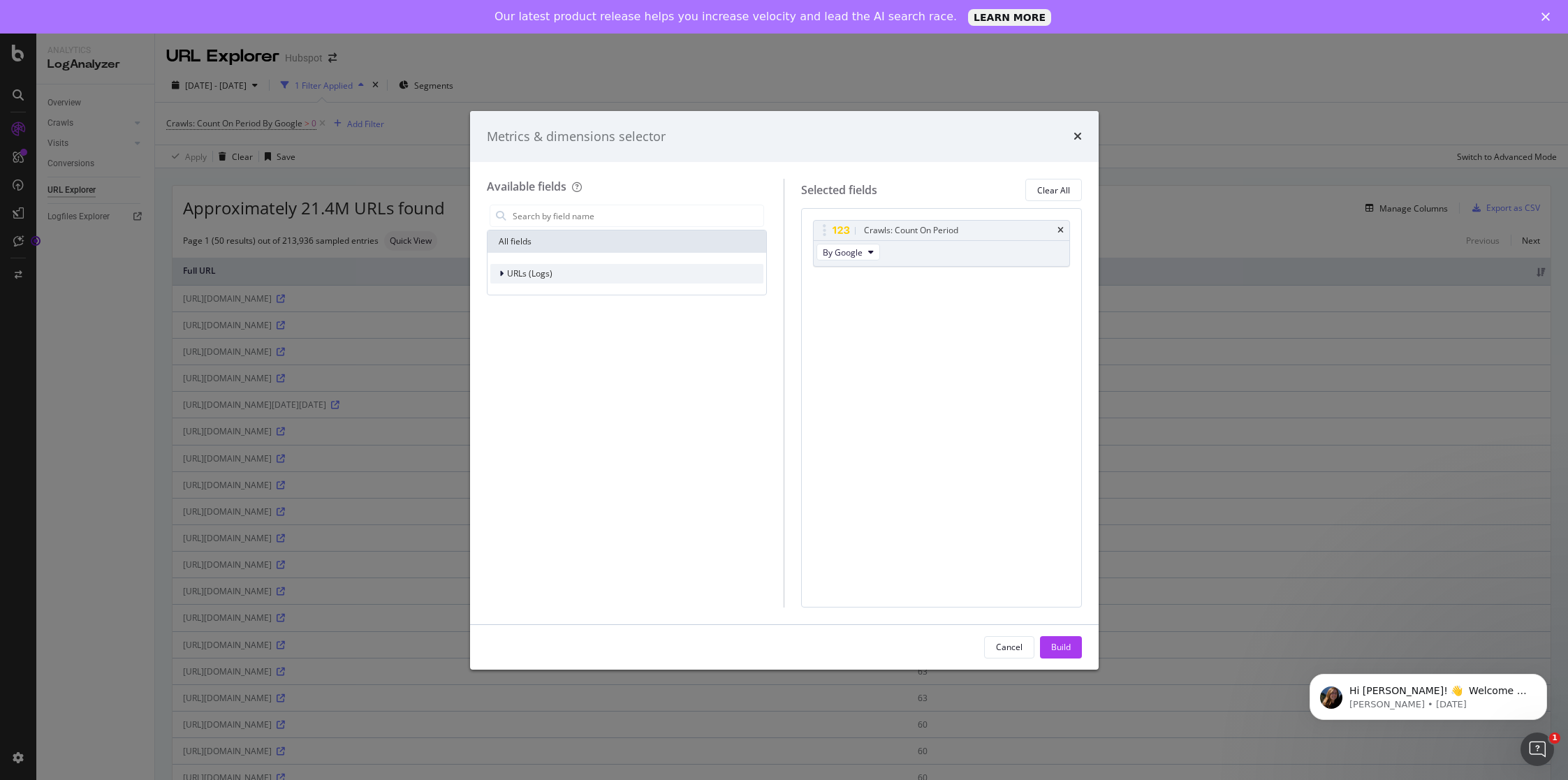
click at [518, 273] on span "URLs (Logs)" at bounding box center [530, 273] width 45 height 12
click at [549, 288] on span "URL Scheme" at bounding box center [540, 292] width 49 height 12
click at [1077, 131] on icon "times" at bounding box center [1077, 135] width 8 height 12
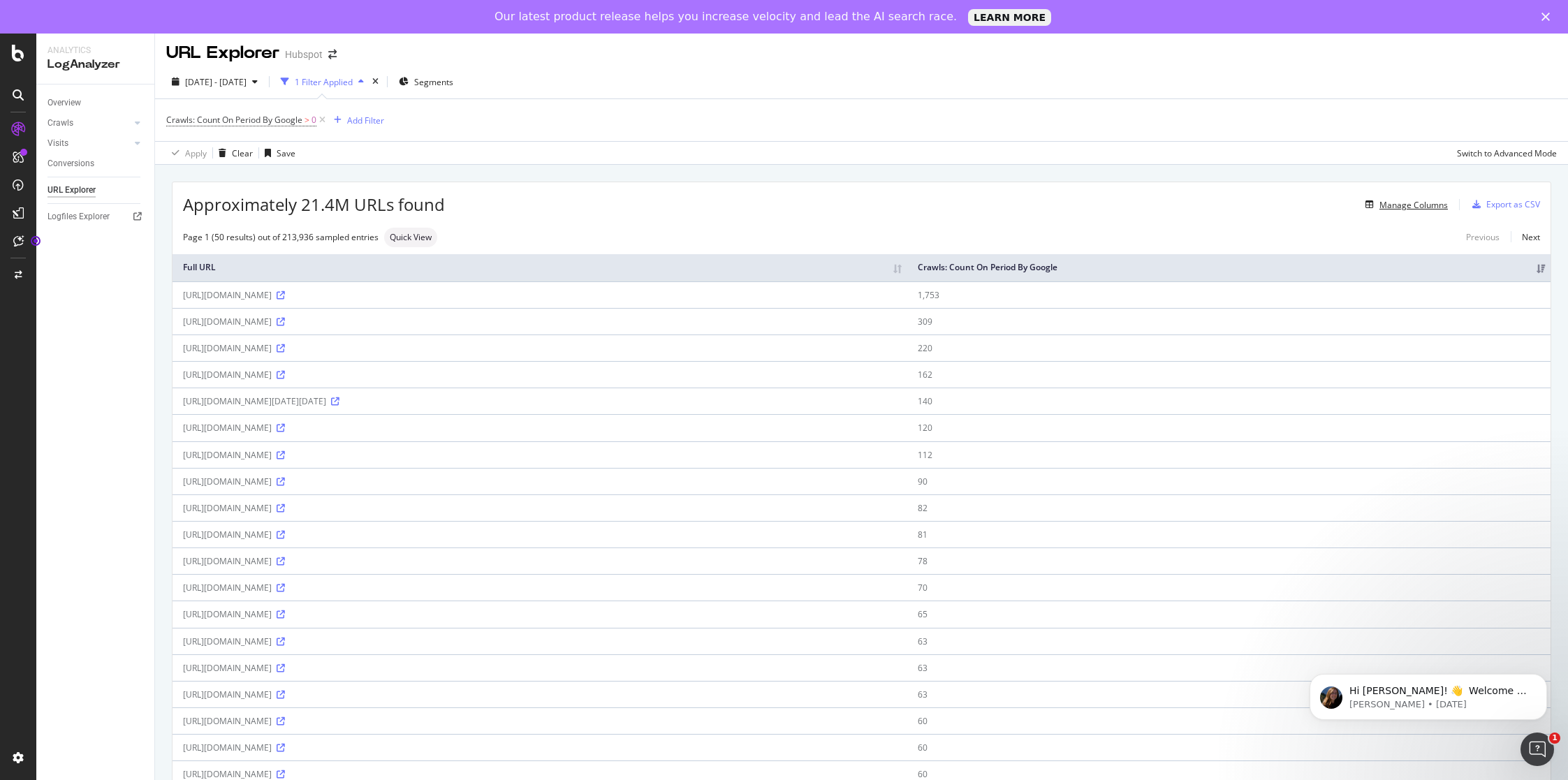
scroll to position [0, 0]
click at [111, 250] on div "CustomReports" at bounding box center [86, 250] width 69 height 14
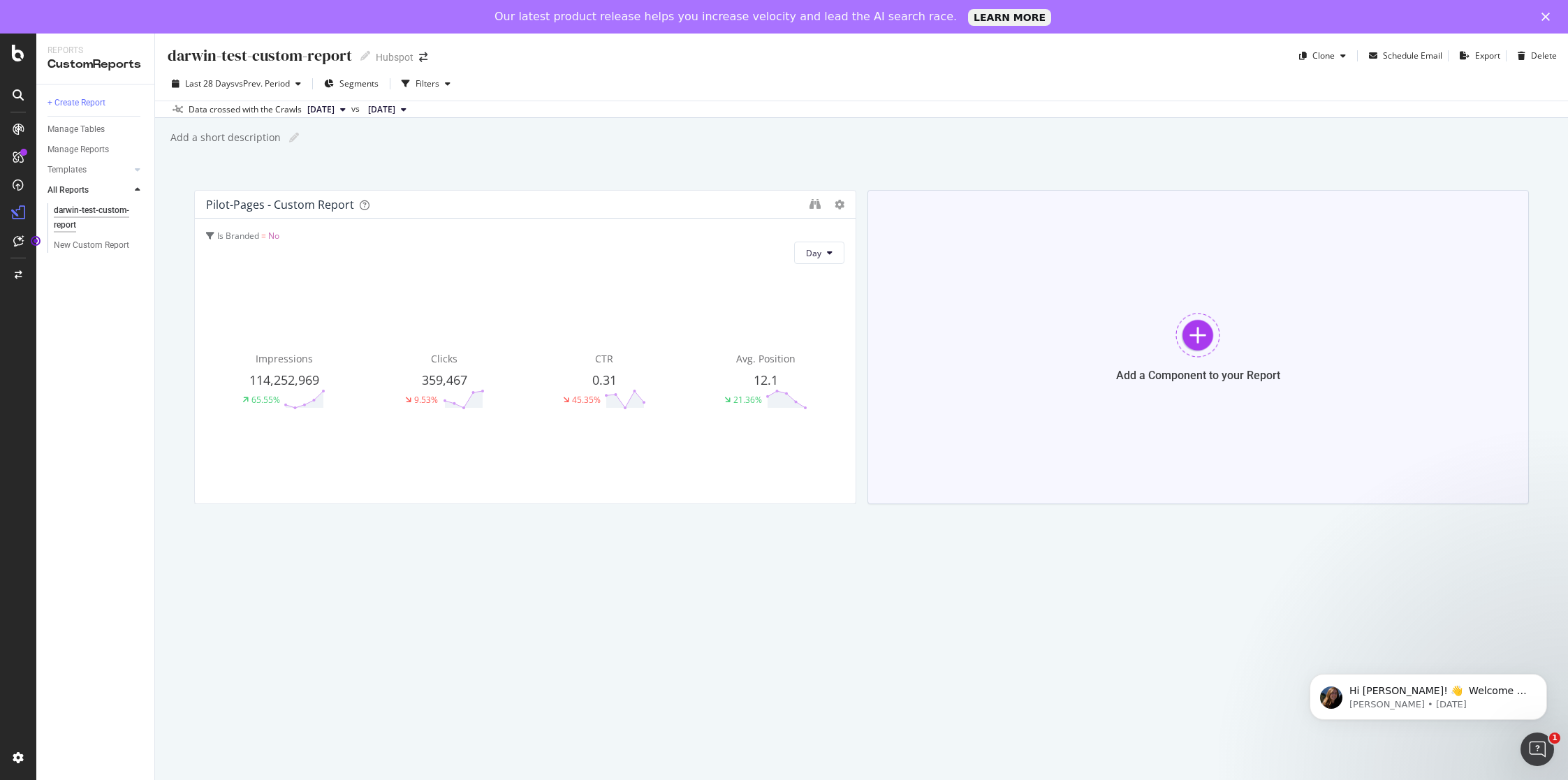
click at [1190, 334] on div at bounding box center [1198, 335] width 45 height 45
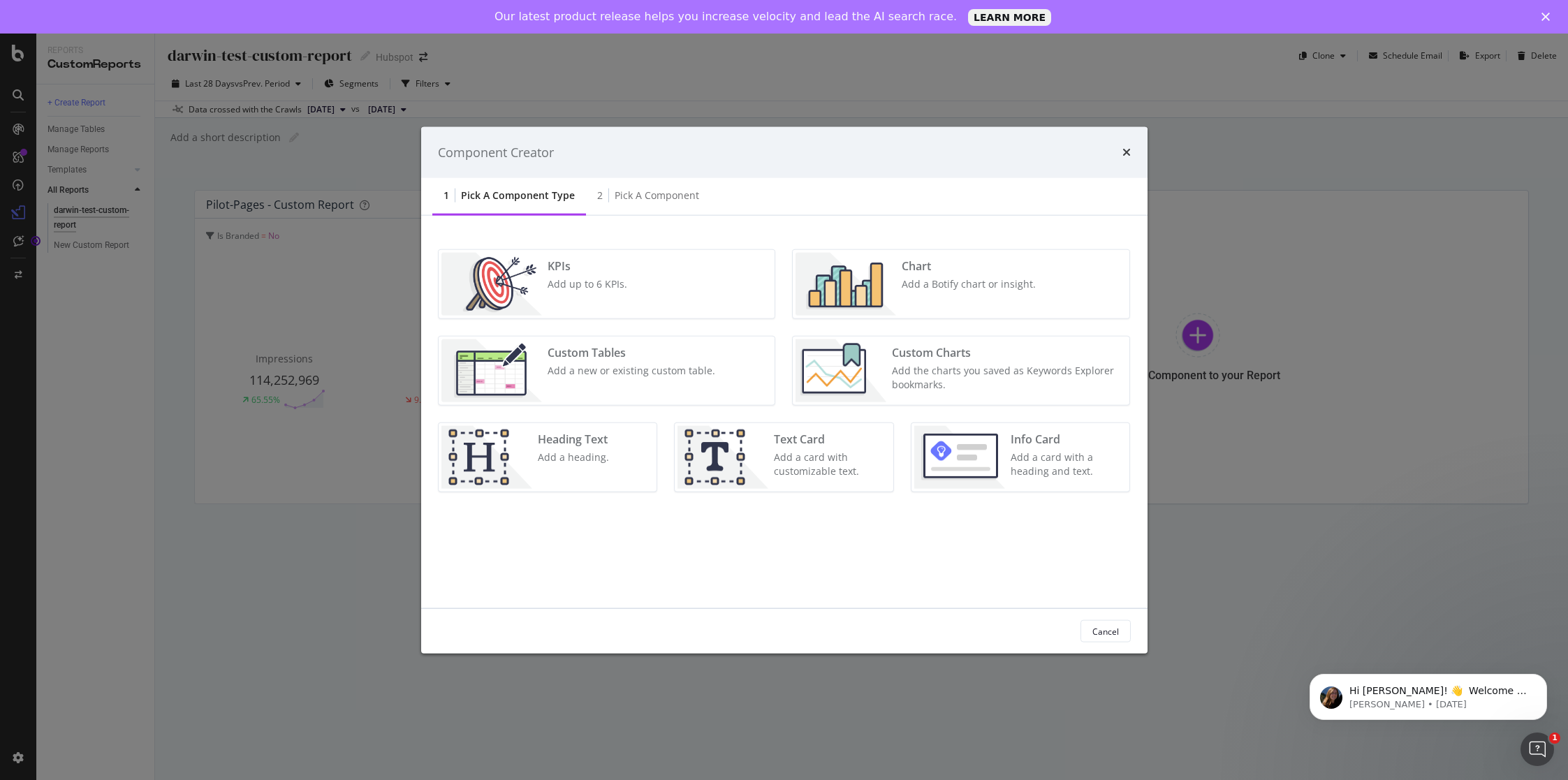
click at [591, 370] on div "Add a new or existing custom table." at bounding box center [631, 371] width 168 height 14
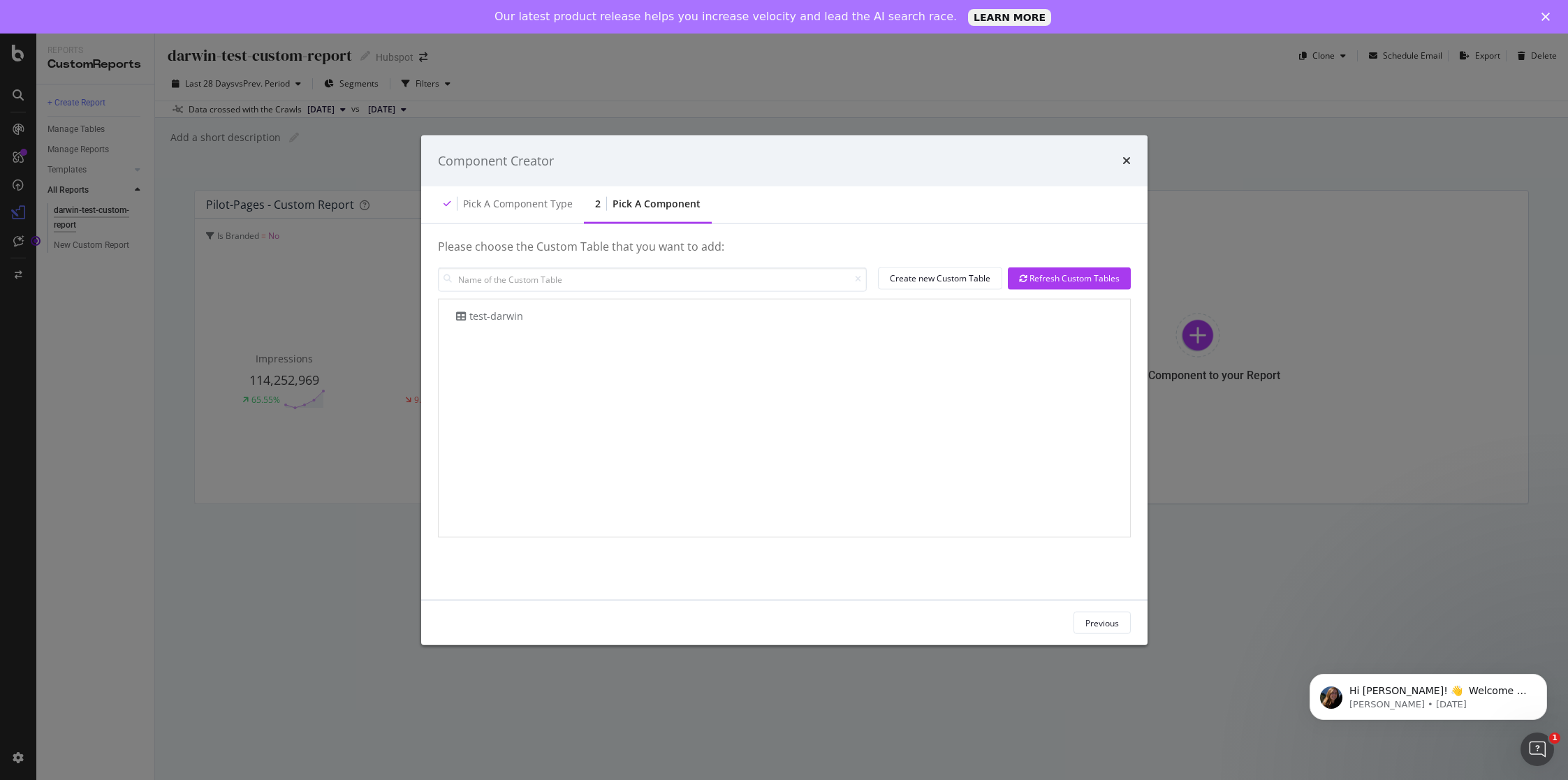
click at [1133, 154] on div "Component Creator" at bounding box center [784, 160] width 727 height 52
click at [501, 214] on div "Pick a Component type" at bounding box center [508, 204] width 152 height 38
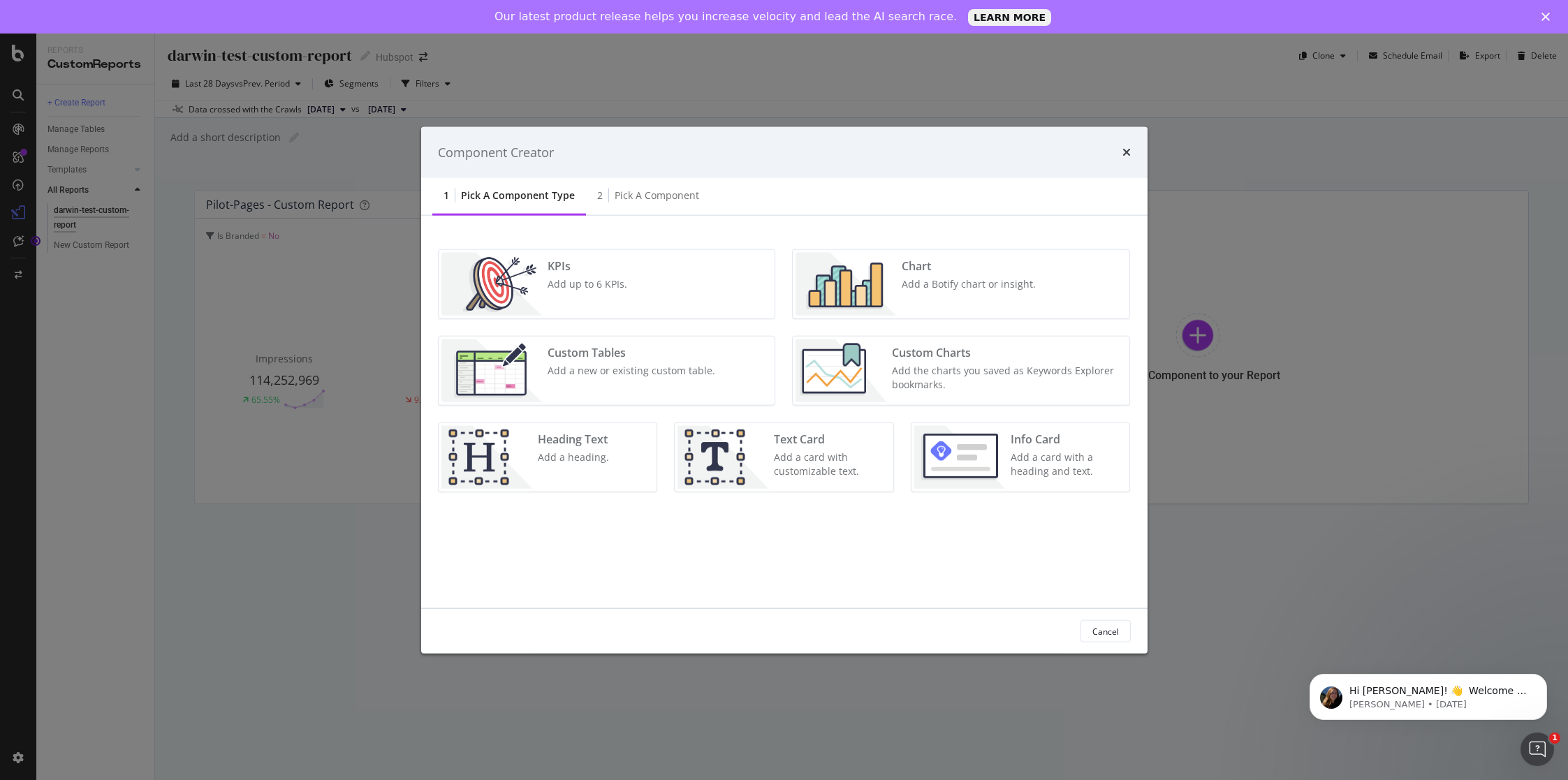
click at [604, 275] on div "KPIs Add up to 6 KPIs." at bounding box center [588, 284] width 91 height 62
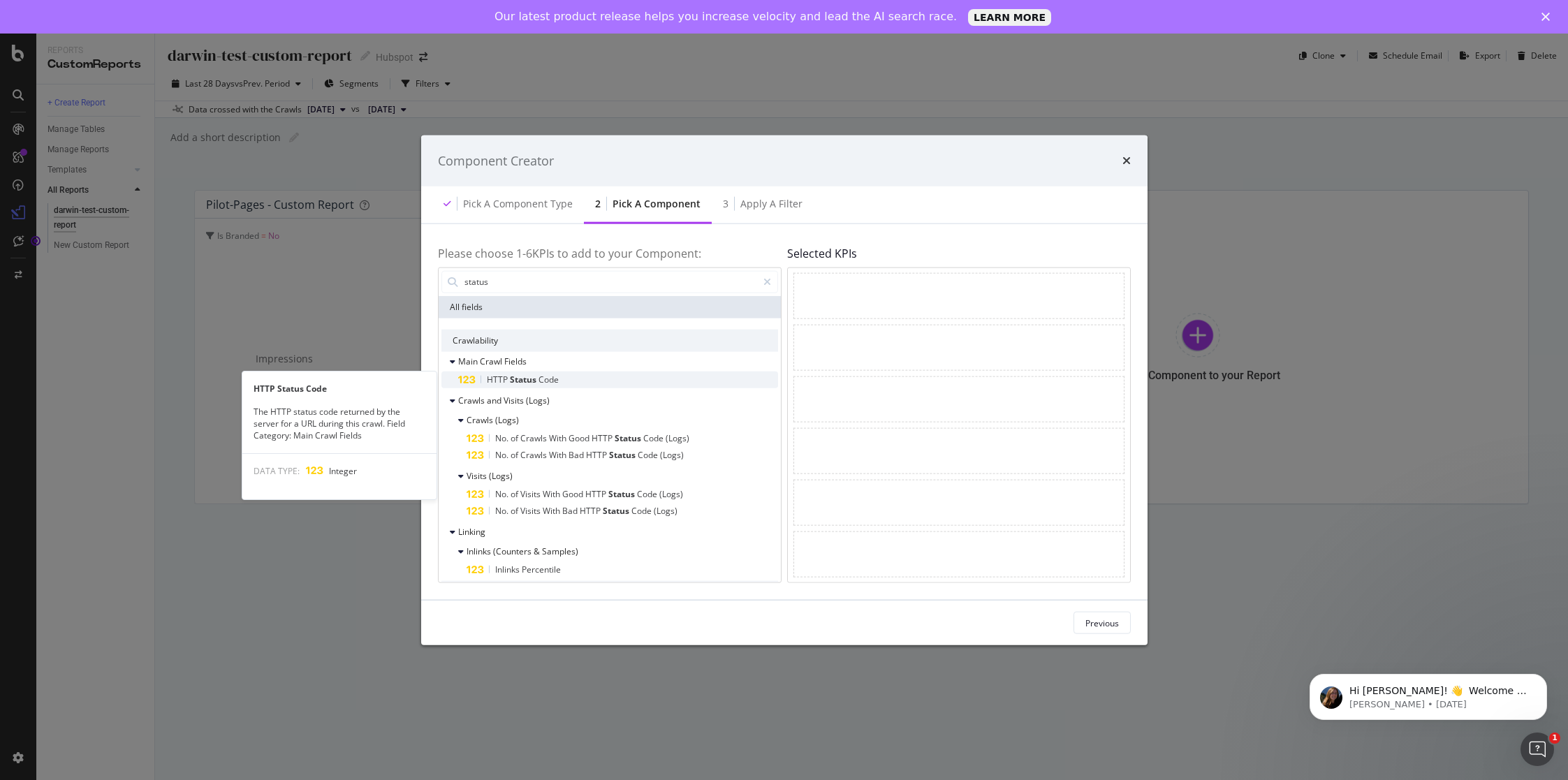
click at [603, 382] on div "HTTP Status Code" at bounding box center [618, 379] width 320 height 17
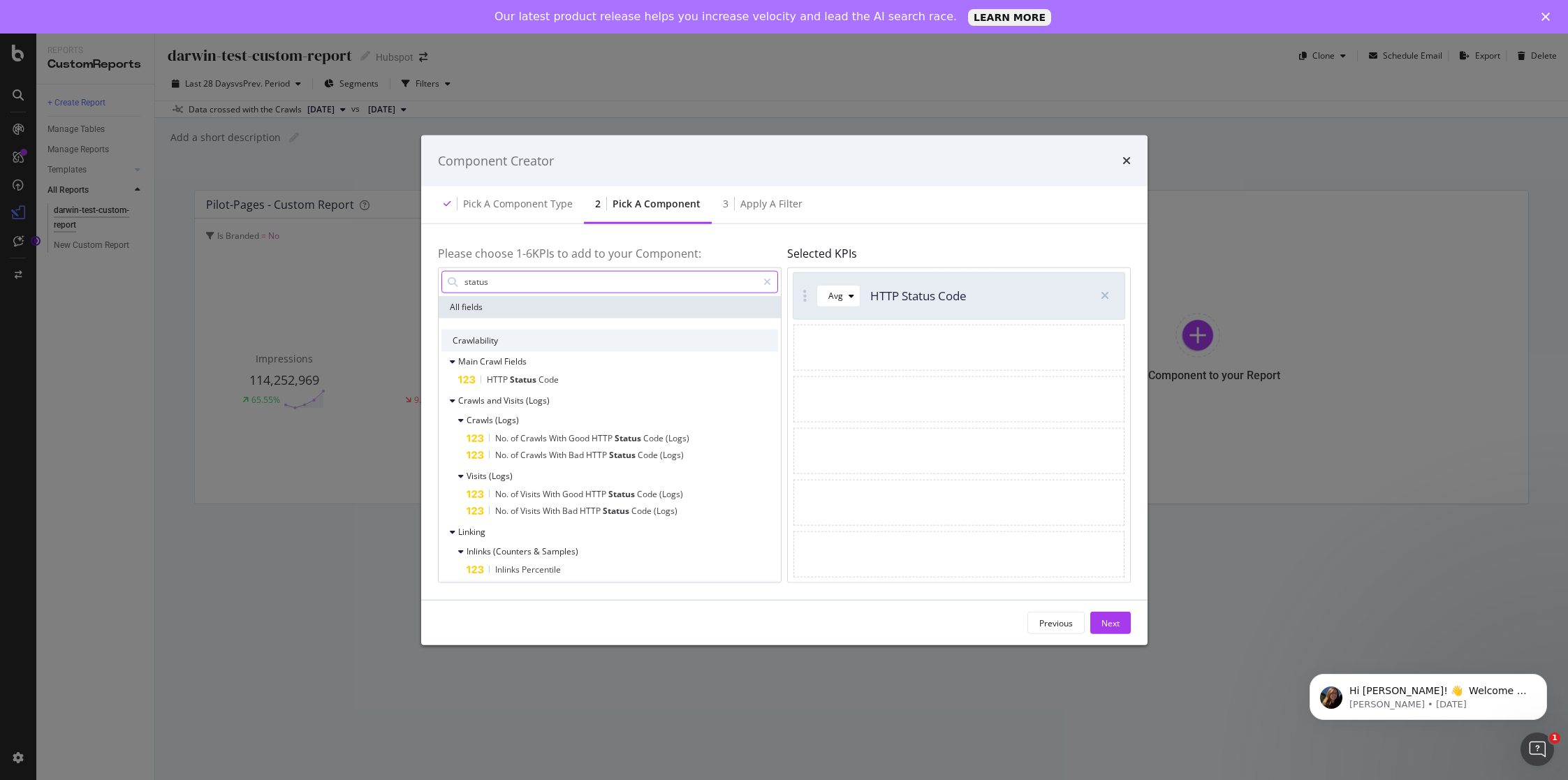
click at [517, 283] on input "status" at bounding box center [610, 281] width 294 height 21
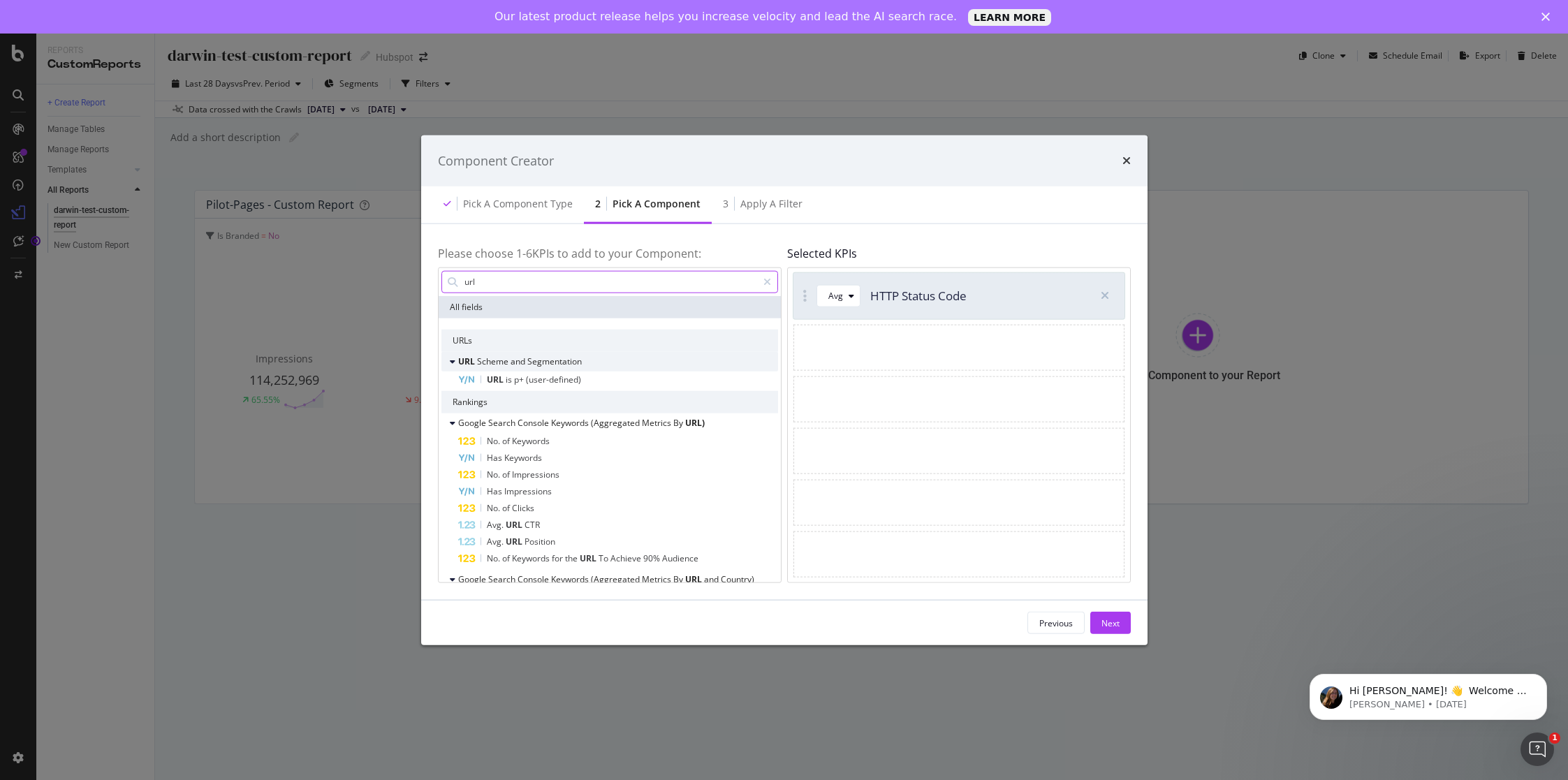
type input "url"
click at [569, 362] on span "Segmentation" at bounding box center [554, 361] width 54 height 12
click at [591, 361] on div "URL Scheme and Segmentation" at bounding box center [609, 361] width 336 height 20
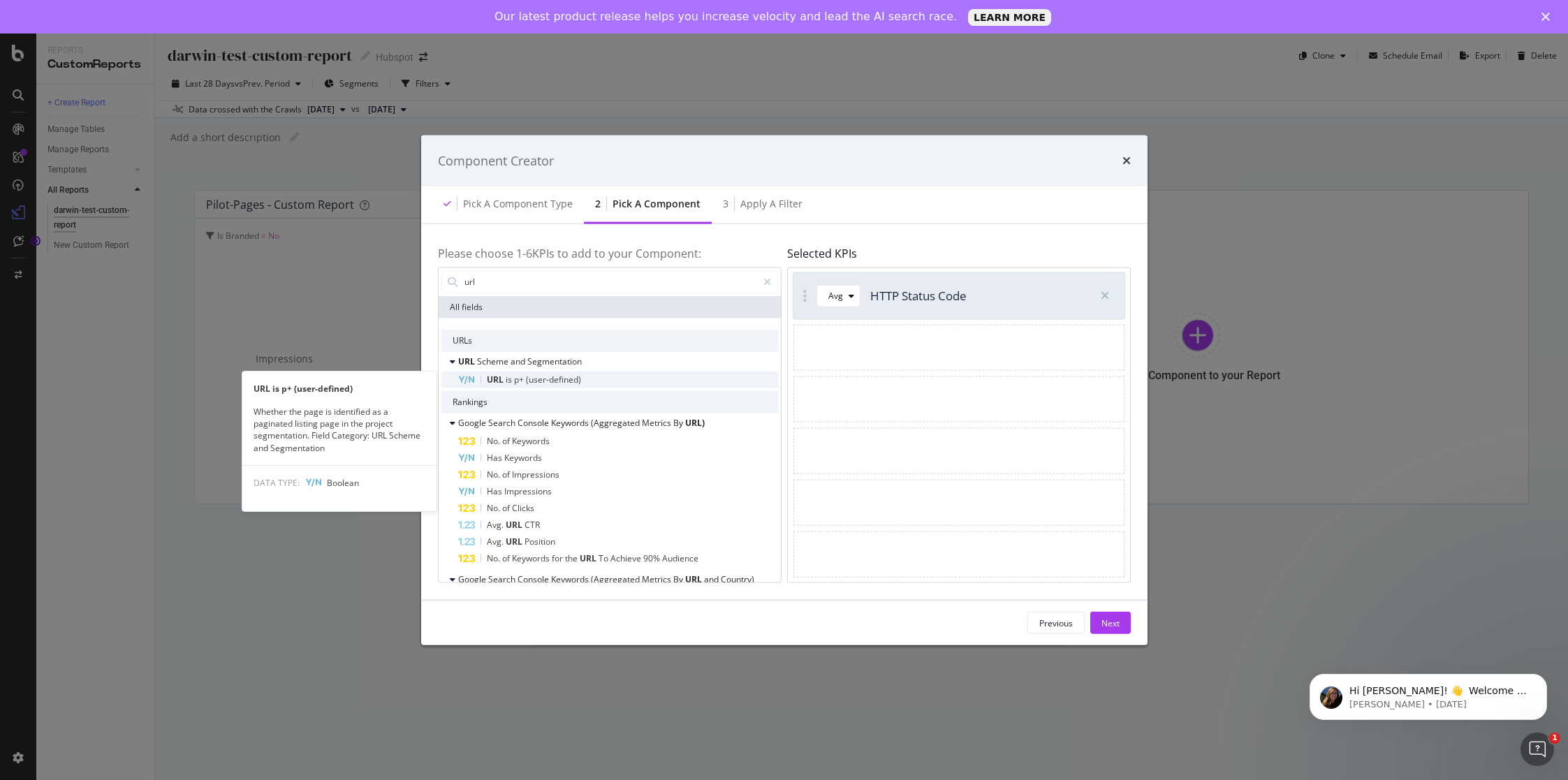
click at [552, 385] on span "(user-defined)" at bounding box center [554, 378] width 55 height 12
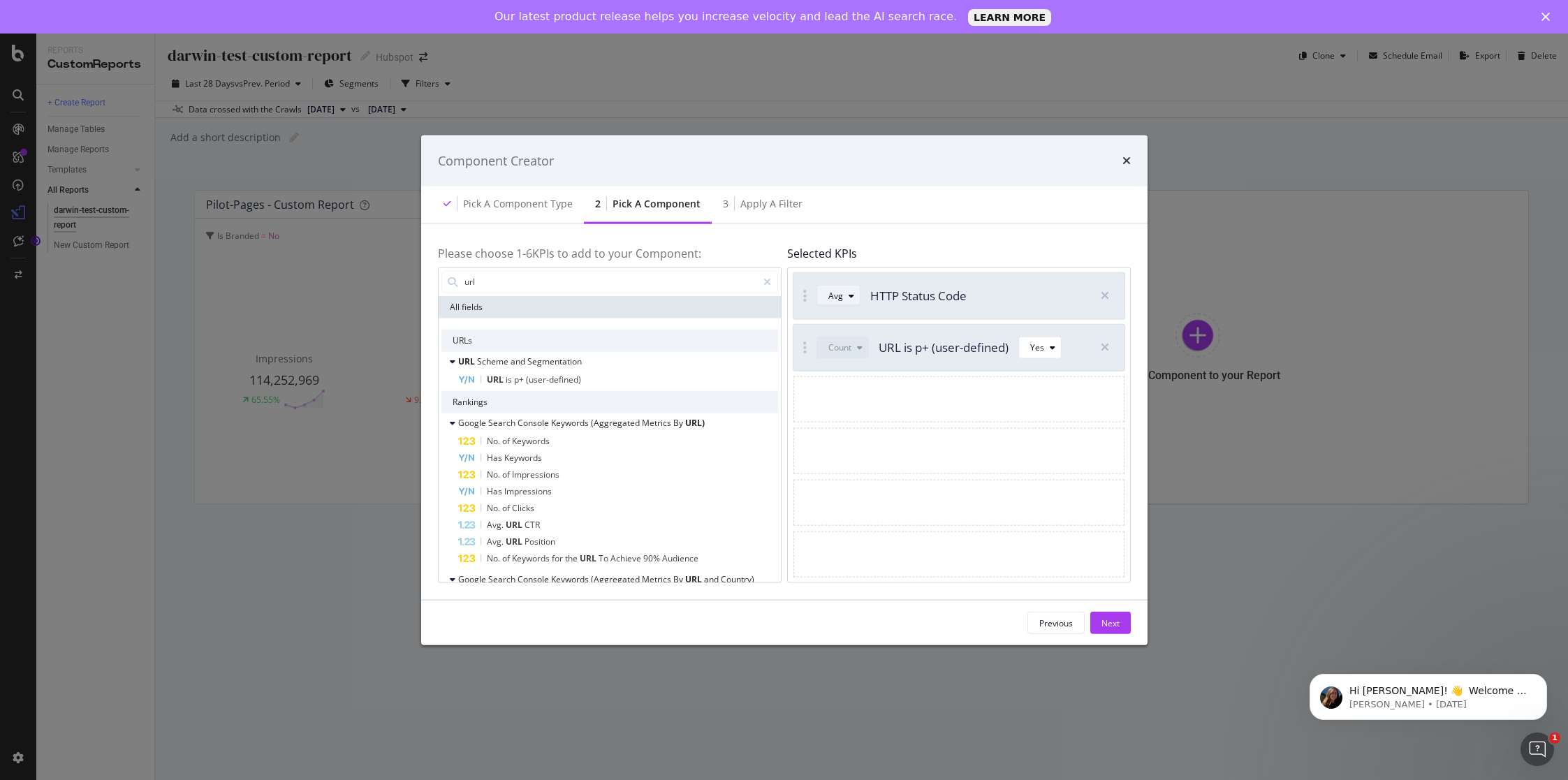
click at [846, 294] on div "modal" at bounding box center [851, 295] width 17 height 8
click at [919, 253] on h4 "Selected KPIs" at bounding box center [959, 254] width 343 height 12
click at [1110, 629] on div "Next" at bounding box center [1110, 622] width 18 height 21
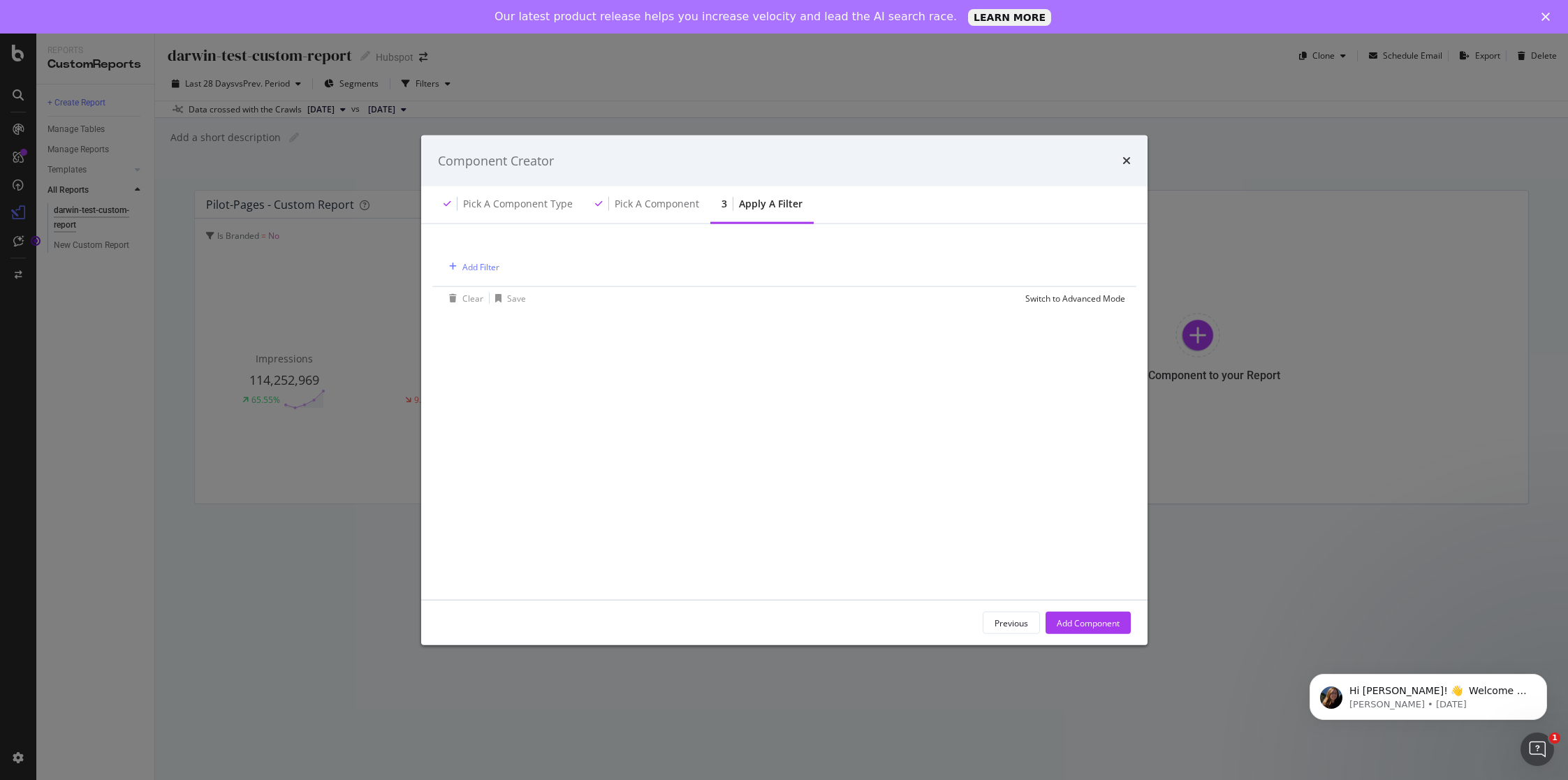
click at [1089, 620] on div "Add Component" at bounding box center [1088, 622] width 62 height 12
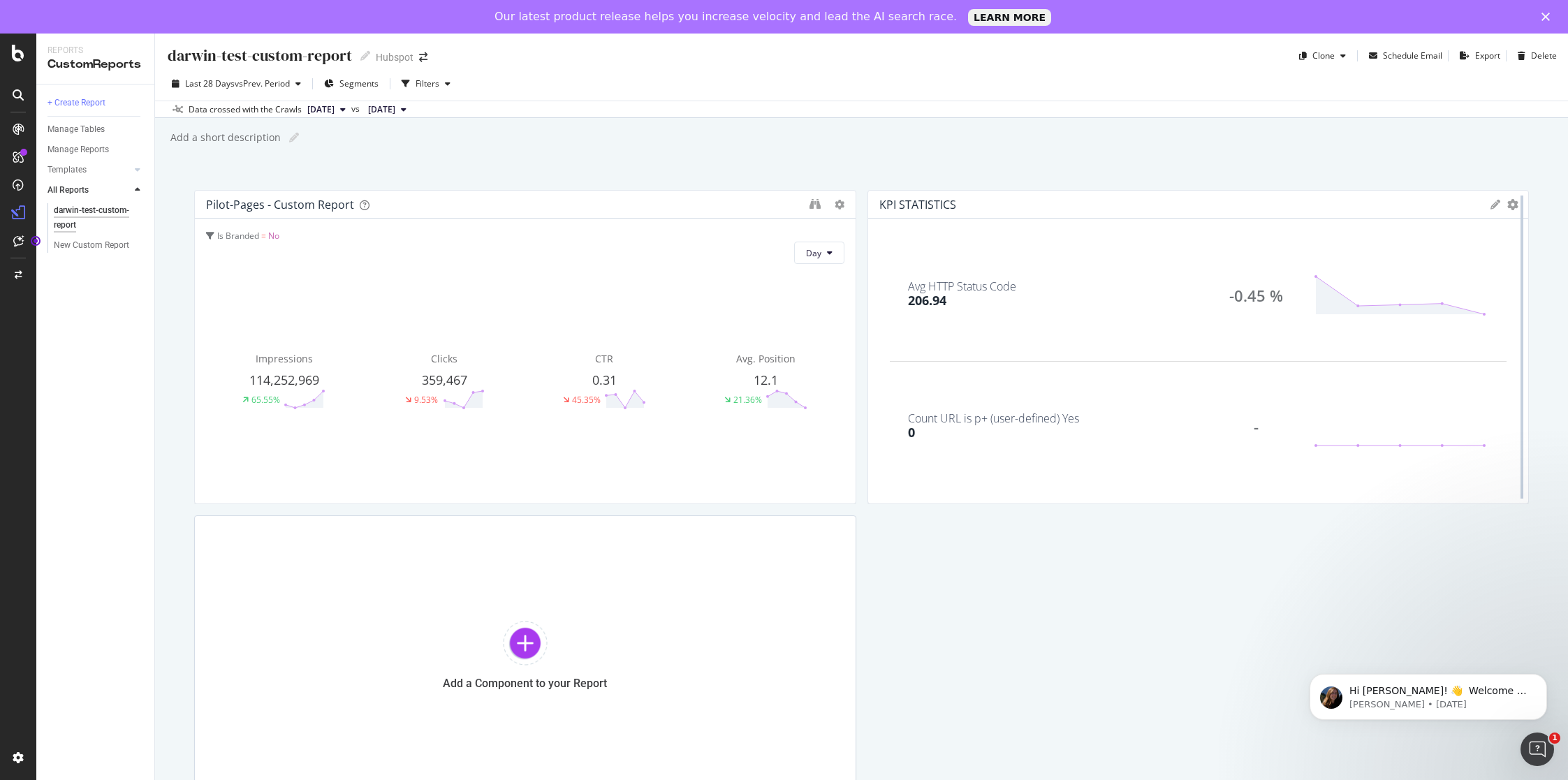
click at [1515, 208] on div at bounding box center [1523, 347] width 14 height 314
click at [1507, 206] on icon "gear" at bounding box center [1513, 204] width 12 height 12
click at [1437, 364] on span "Delete" at bounding box center [1455, 361] width 145 height 19
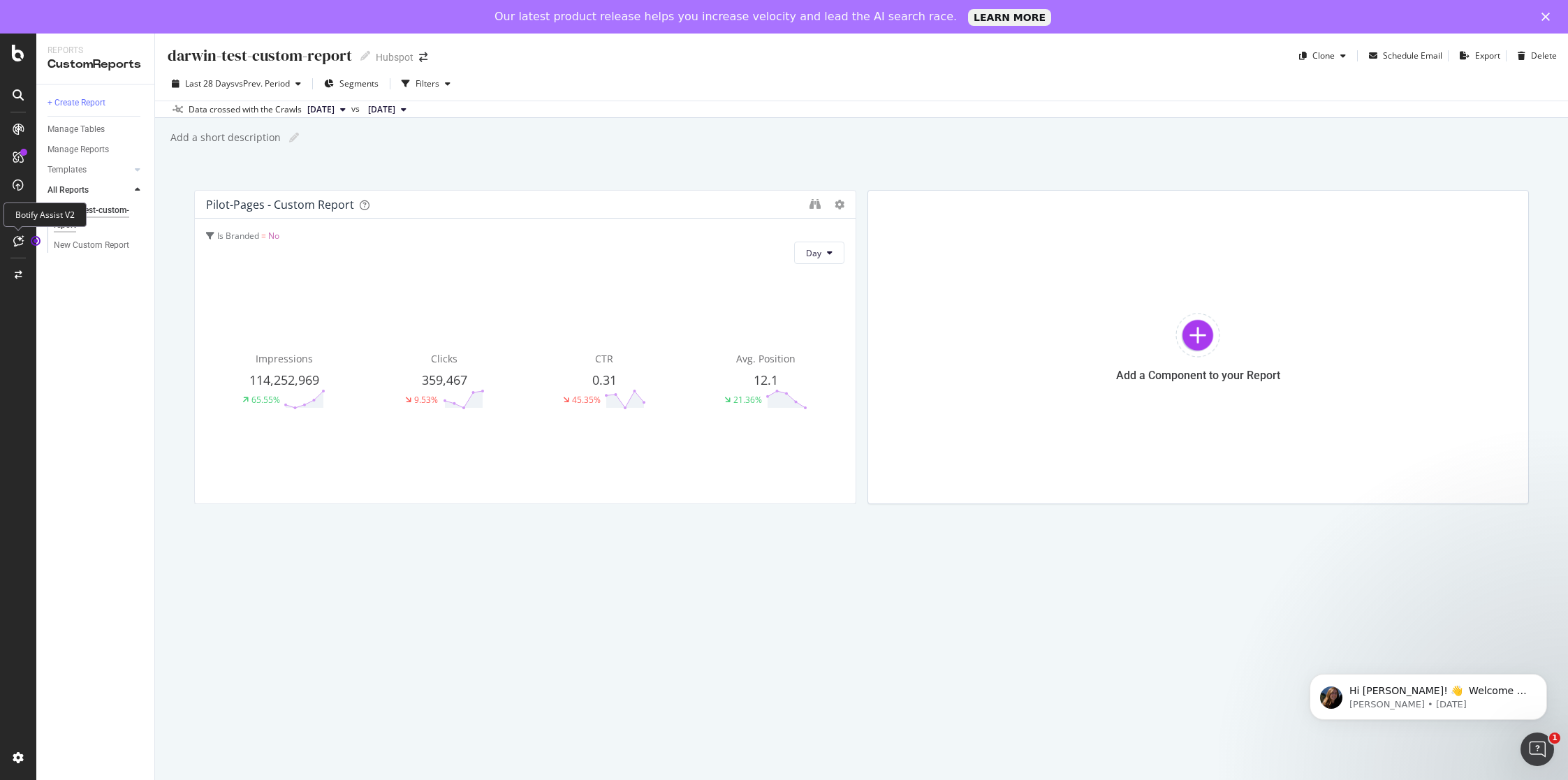
click at [16, 243] on icon at bounding box center [19, 241] width 11 height 12
